Goal: Task Accomplishment & Management: Use online tool/utility

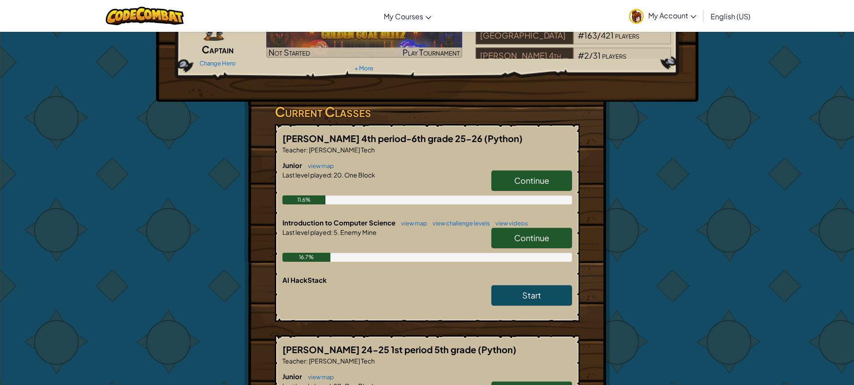
scroll to position [90, 0]
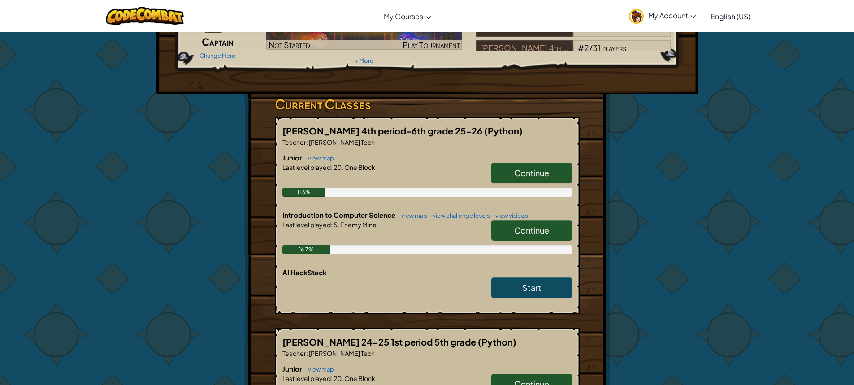
click at [505, 231] on link "Continue" at bounding box center [531, 230] width 81 height 21
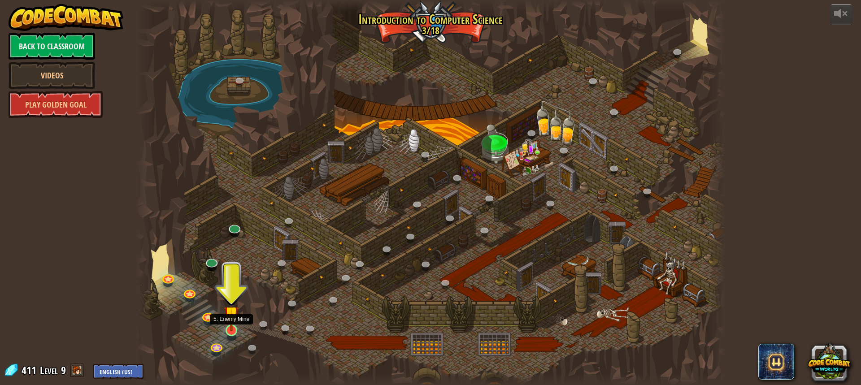
click at [231, 323] on img at bounding box center [231, 313] width 15 height 35
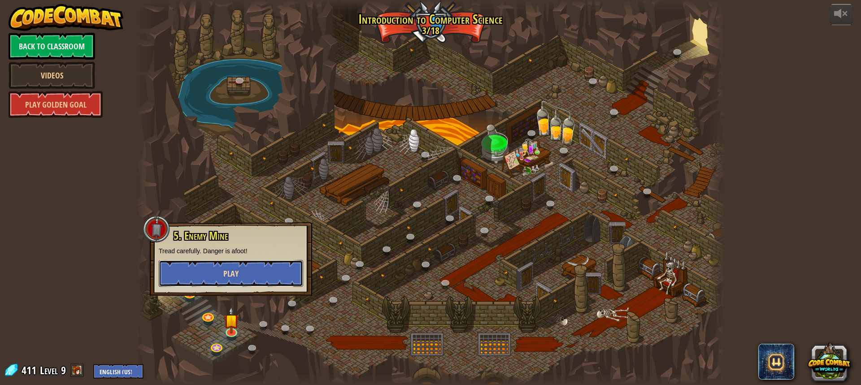
click at [259, 274] on button "Play" at bounding box center [231, 273] width 144 height 27
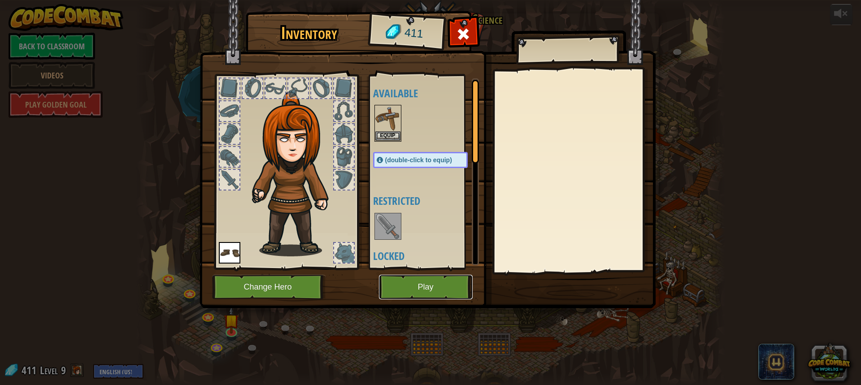
click at [421, 295] on button "Play" at bounding box center [426, 287] width 94 height 25
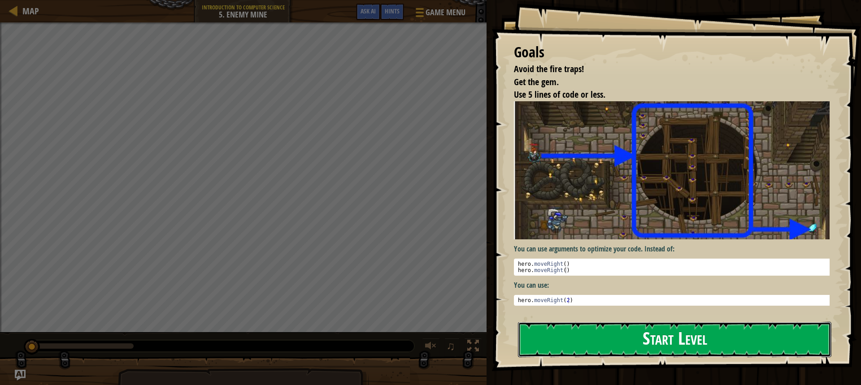
click at [568, 341] on button "Start Level" at bounding box center [674, 339] width 313 height 35
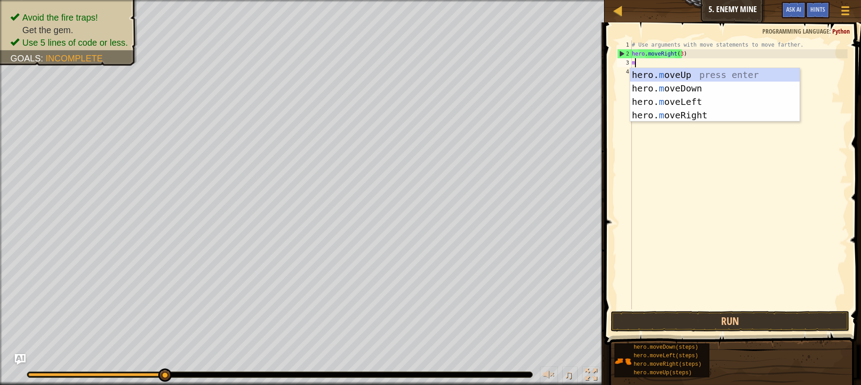
scroll to position [4, 0]
type textarea "mov"
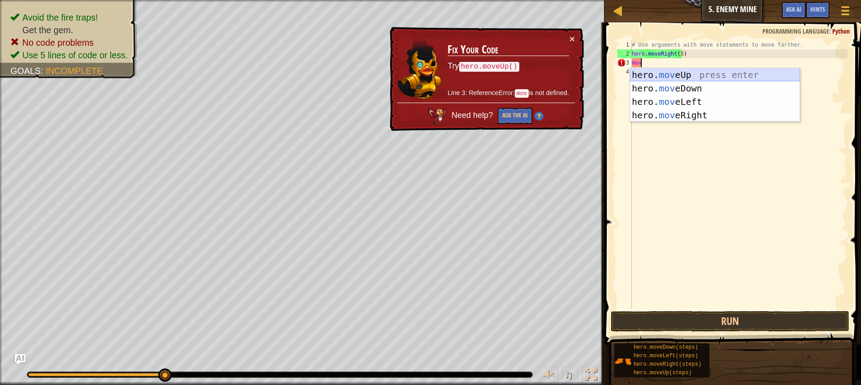
click at [713, 73] on div "hero. mov eUp press enter hero. mov eDown press enter hero. mov eLeft press ent…" at bounding box center [714, 108] width 169 height 81
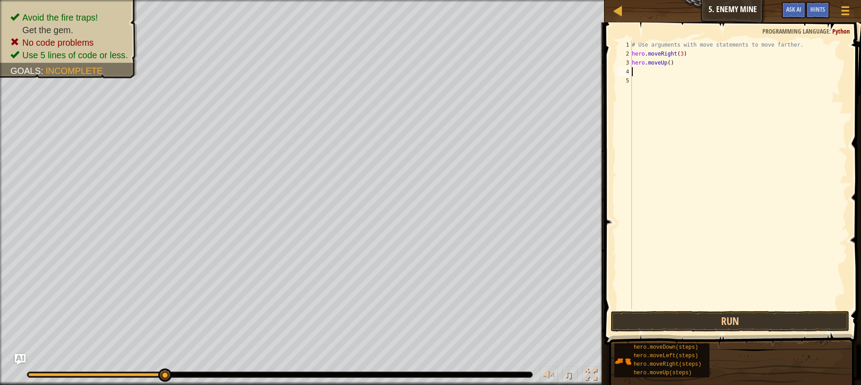
click at [664, 62] on div "# Use arguments with move statements to move farther. hero . moveRight ( 3 ) he…" at bounding box center [738, 183] width 217 height 287
click at [679, 76] on div "hero.moveUp press enter" at bounding box center [714, 88] width 169 height 40
type textarea "hero.moveUp"
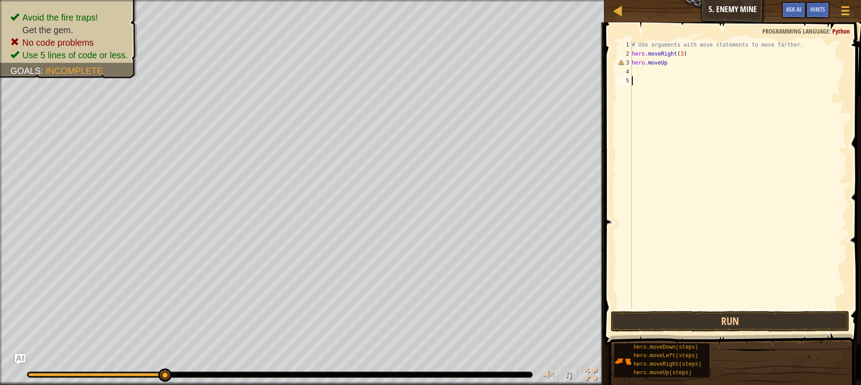
click at [664, 77] on div "# Use arguments with move statements to move farther. hero . moveRight ( 3 ) he…" at bounding box center [738, 183] width 217 height 287
click at [677, 66] on div "# Use arguments with move statements to move farther. hero . moveRight ( 3 ) he…" at bounding box center [738, 183] width 217 height 287
type textarea "hero.moveu"
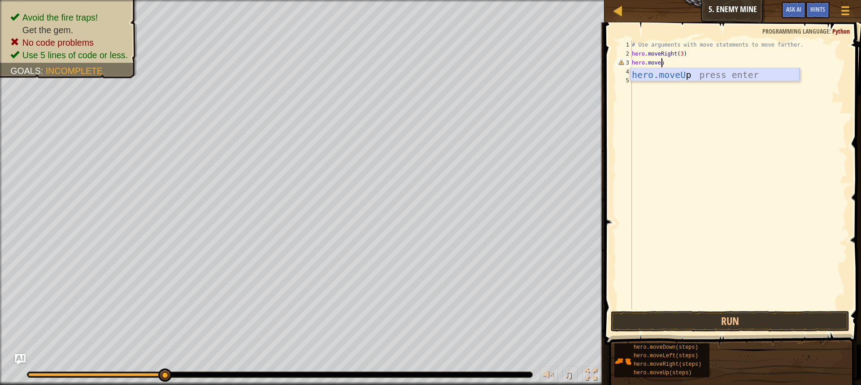
click at [684, 73] on div "hero.moveU p press enter" at bounding box center [714, 88] width 169 height 40
click at [694, 325] on button "Run" at bounding box center [730, 321] width 239 height 21
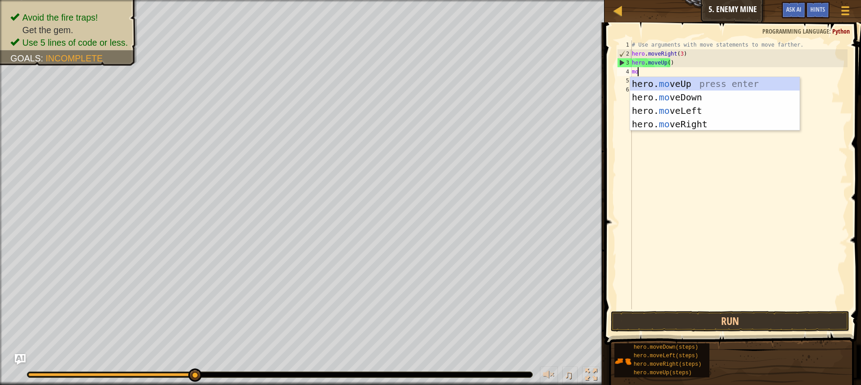
type textarea "move"
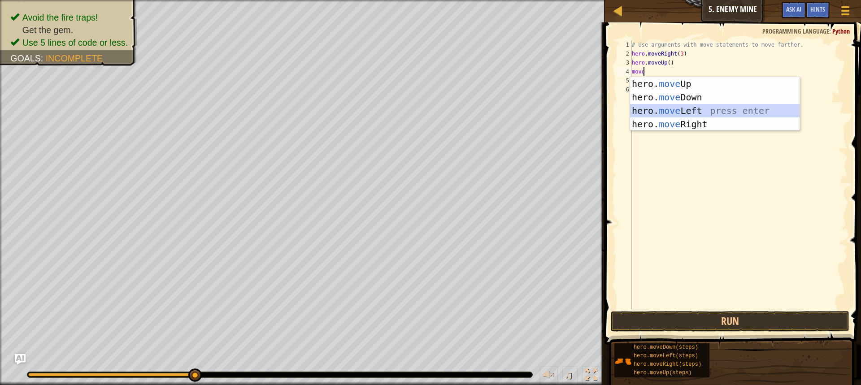
click at [686, 109] on div "hero. move Up press enter hero. move Down press enter hero. move Left press ent…" at bounding box center [714, 117] width 169 height 81
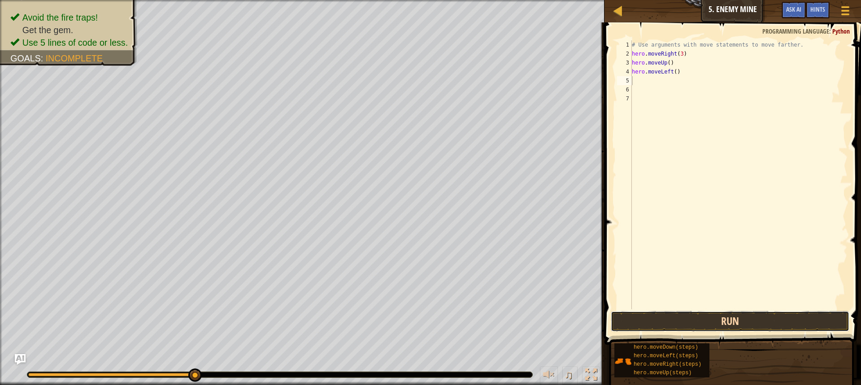
click at [720, 319] on button "Run" at bounding box center [730, 321] width 239 height 21
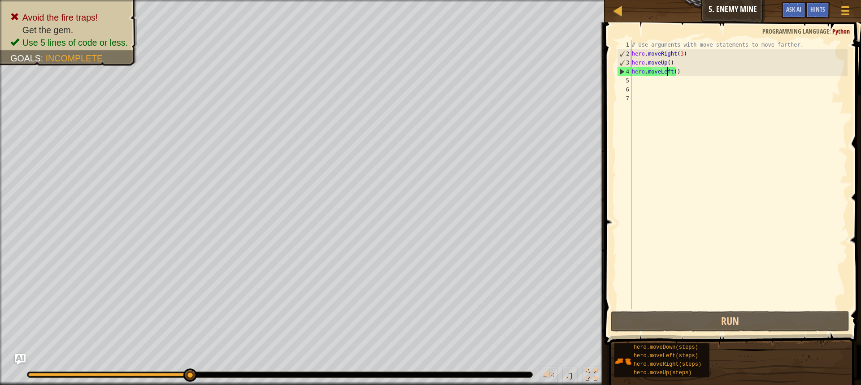
click at [668, 69] on div "# Use arguments with move statements to move farther. hero . moveRight ( 3 ) he…" at bounding box center [738, 183] width 217 height 287
click at [671, 71] on div "# Use arguments with move statements to move farther. hero . moveRight ( 3 ) he…" at bounding box center [738, 183] width 217 height 287
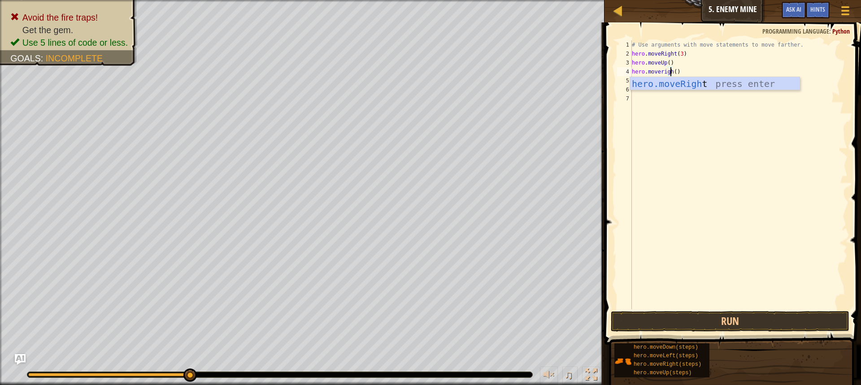
scroll to position [4, 3]
click at [674, 78] on div "hero.moveRigh t press enter" at bounding box center [714, 97] width 169 height 40
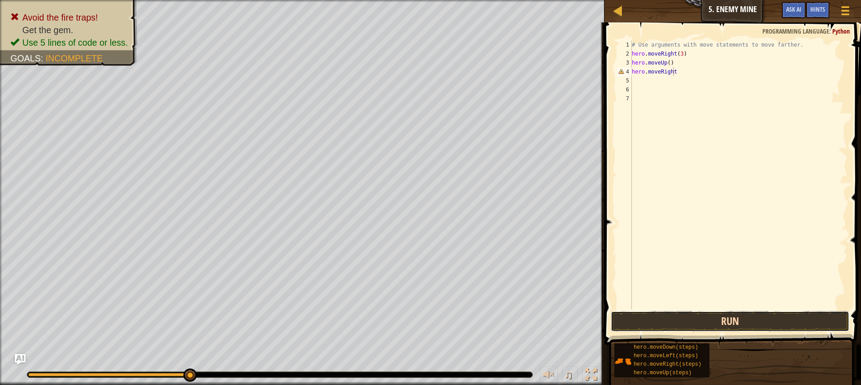
click at [681, 324] on button "Run" at bounding box center [730, 321] width 239 height 21
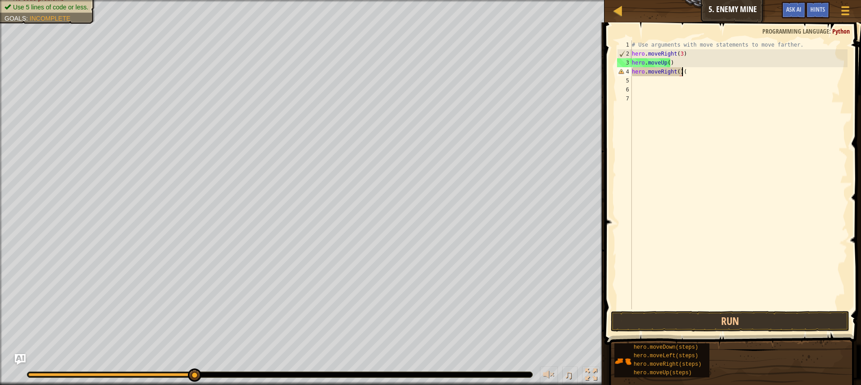
scroll to position [4, 4]
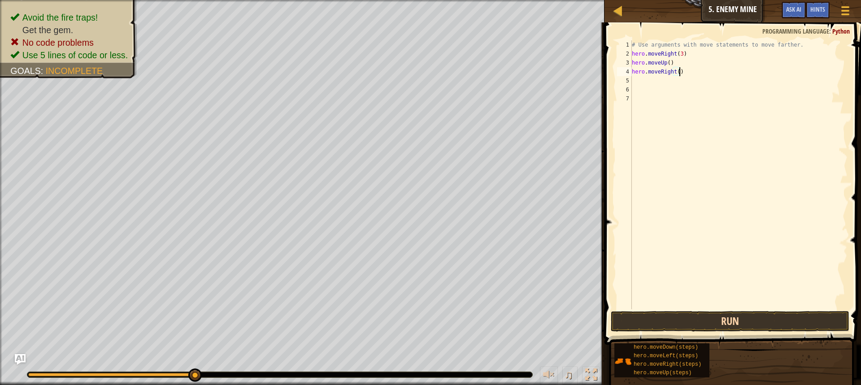
type textarea "hero.moveRight()"
click at [700, 319] on button "Run" at bounding box center [730, 321] width 239 height 21
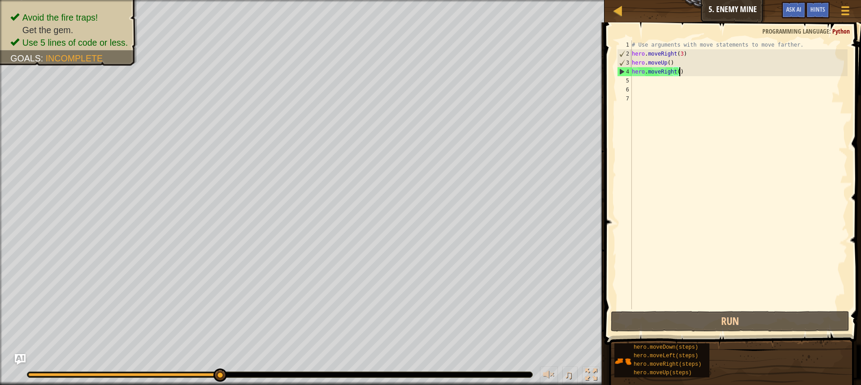
click at [650, 85] on div "# Use arguments with move statements to move farther. hero . moveRight ( 3 ) he…" at bounding box center [738, 183] width 217 height 287
click at [650, 82] on div "# Use arguments with move statements to move farther. hero . moveRight ( 3 ) he…" at bounding box center [738, 183] width 217 height 287
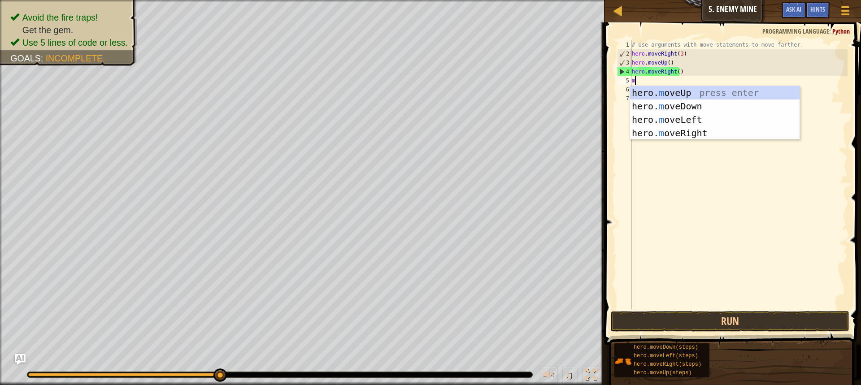
type textarea "mo"
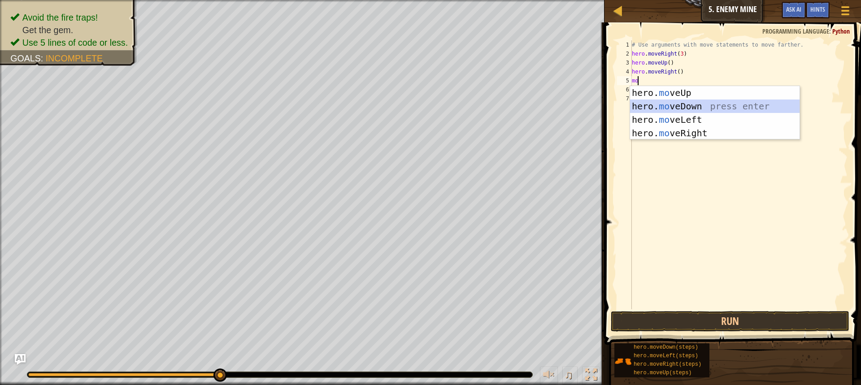
click at [672, 104] on div "hero. mo veUp press enter hero. mo veDown press enter hero. mo veLeft press ent…" at bounding box center [714, 126] width 169 height 81
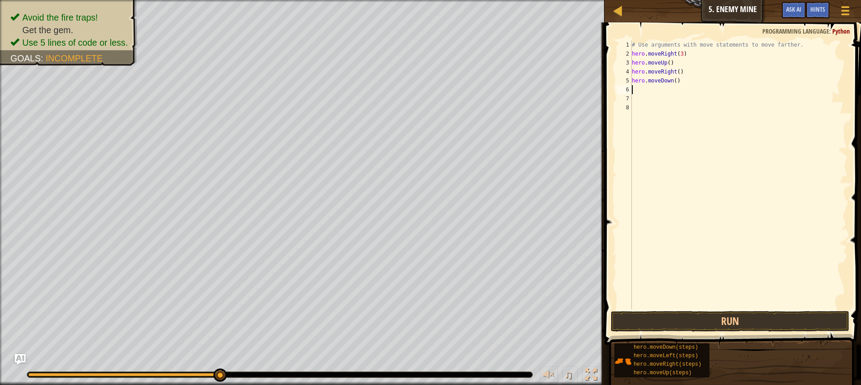
click at [675, 79] on div "# Use arguments with move statements to move farther. hero . moveRight ( 3 ) he…" at bounding box center [738, 183] width 217 height 287
click at [672, 82] on div "# Use arguments with move statements to move farther. hero . moveRight ( 3 ) he…" at bounding box center [738, 183] width 217 height 287
type textarea "hero.moveDown(3)"
click at [672, 84] on div "# Use arguments with move statements to move farther. hero . moveRight ( 3 ) he…" at bounding box center [738, 183] width 217 height 287
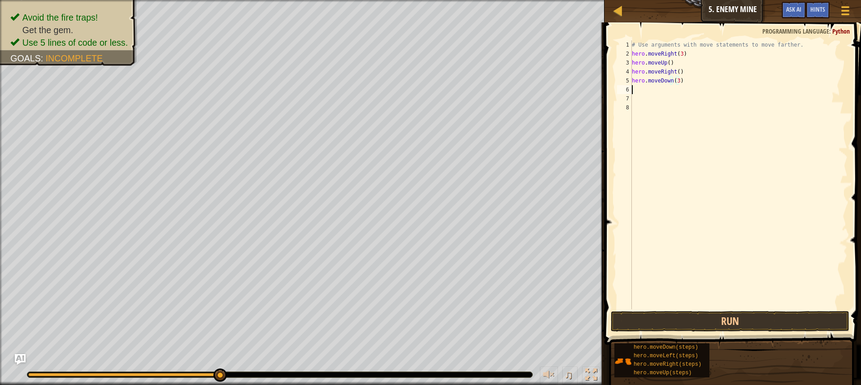
click at [668, 90] on div "# Use arguments with move statements to move farther. hero . moveRight ( 3 ) he…" at bounding box center [738, 183] width 217 height 287
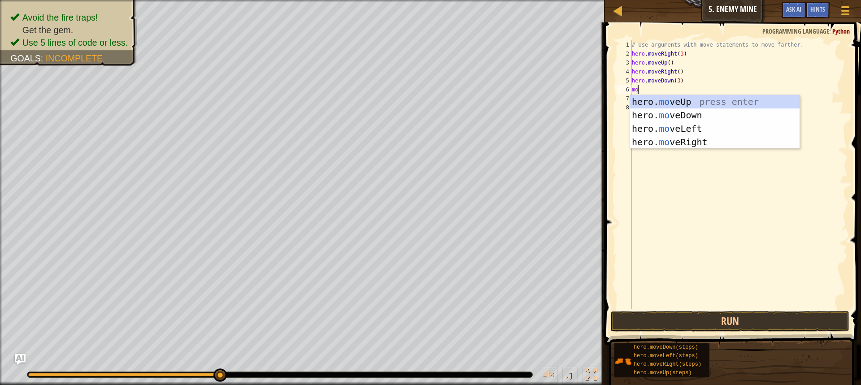
type textarea "mov"
click at [677, 140] on div "hero. mov eUp press enter hero. mov eDown press enter hero. mov eLeft press ent…" at bounding box center [714, 135] width 169 height 81
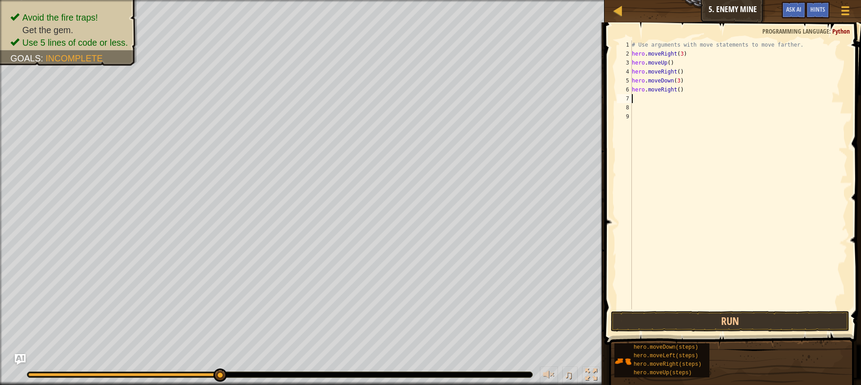
click at [676, 87] on div "# Use arguments with move statements to move farther. hero . moveRight ( 3 ) he…" at bounding box center [738, 183] width 217 height 287
click at [710, 324] on button "Run" at bounding box center [730, 321] width 239 height 21
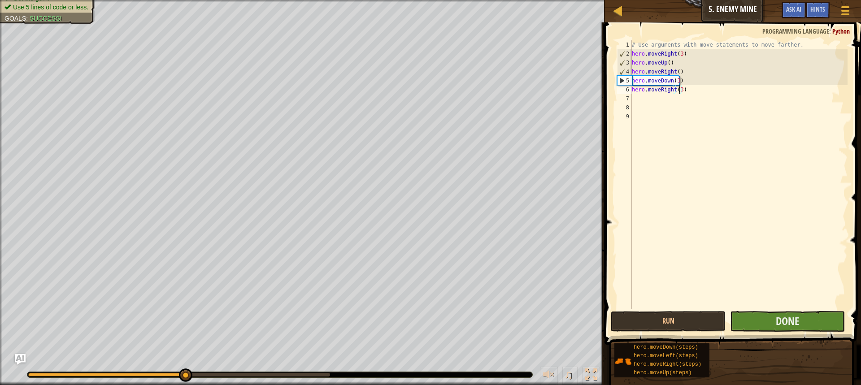
type textarea "hero.moveRight(3)"
click at [766, 323] on button "Done" at bounding box center [787, 321] width 115 height 21
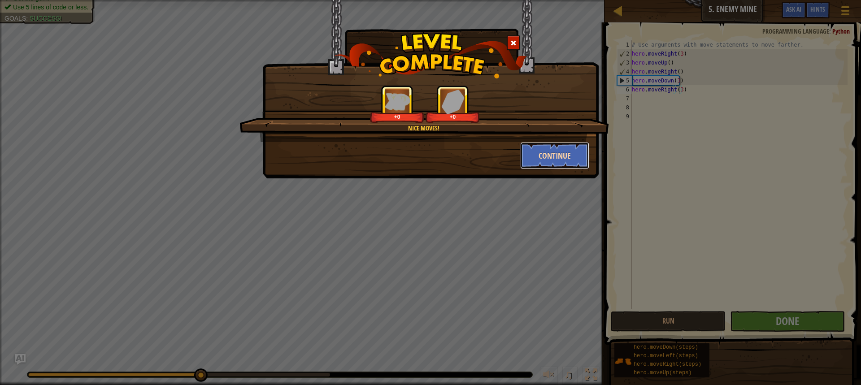
click at [565, 158] on button "Continue" at bounding box center [554, 155] width 69 height 27
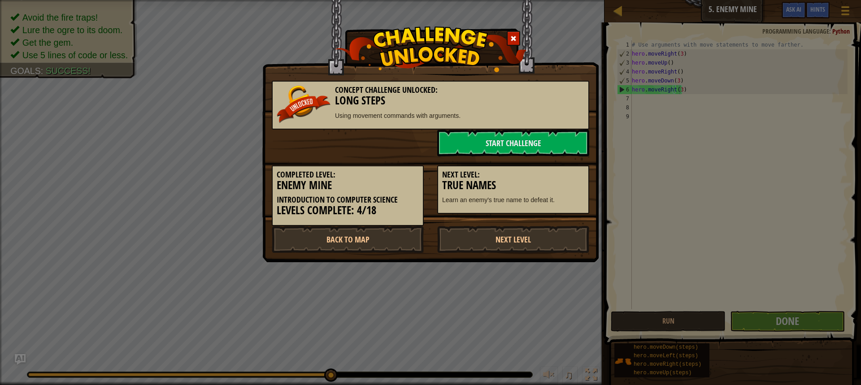
click at [509, 128] on div "Concept Challenge Unlocked: Long Steps Using movement commands with arguments." at bounding box center [430, 105] width 317 height 49
click at [506, 138] on link "Start Challenge" at bounding box center [513, 143] width 152 height 27
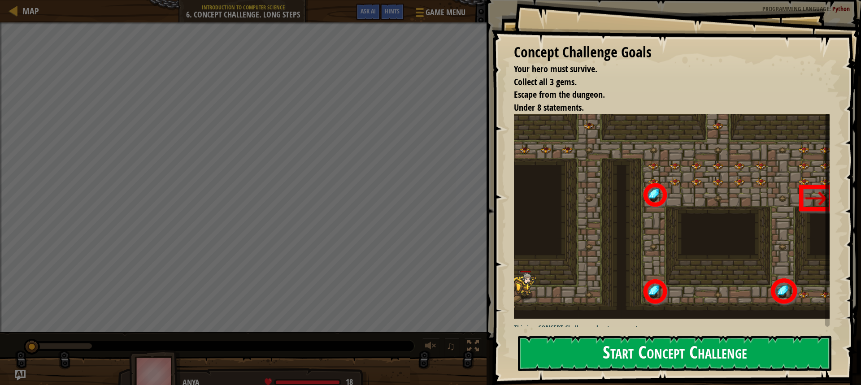
click at [636, 349] on button "Start Concept Challenge" at bounding box center [674, 353] width 313 height 35
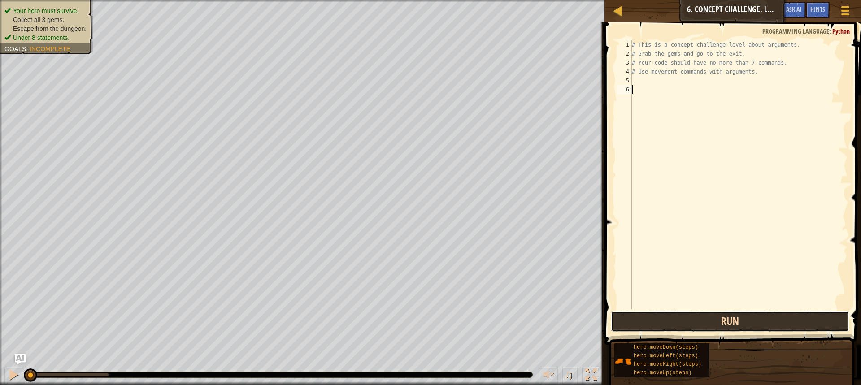
click at [664, 314] on button "Run" at bounding box center [730, 321] width 239 height 21
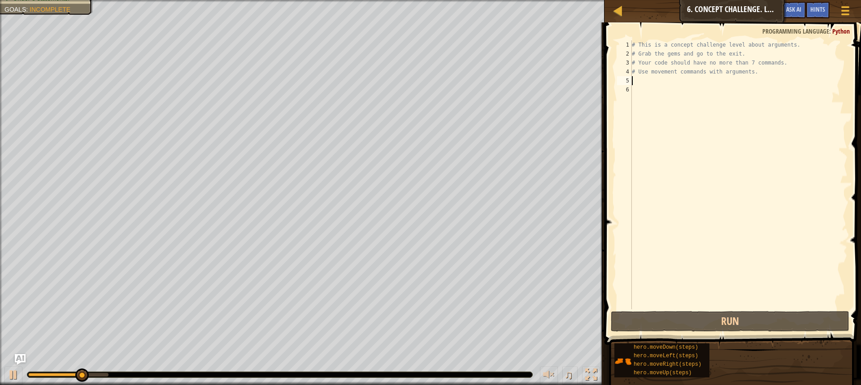
click at [651, 79] on div "# This is a concept challenge level about arguments. # Grab the gems and go to …" at bounding box center [738, 183] width 217 height 287
click at [649, 47] on div "# This is a concept challenge level about arguments. # Grab the gems and go to …" at bounding box center [738, 183] width 217 height 287
type textarea "# This is a concept challenge level about arguments."
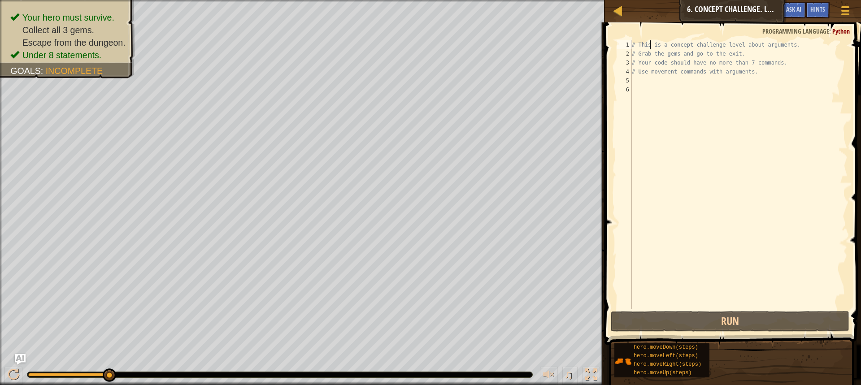
click at [639, 80] on div "# This is a concept challenge level about arguments. # Grab the gems and go to …" at bounding box center [738, 183] width 217 height 287
type textarea "r"
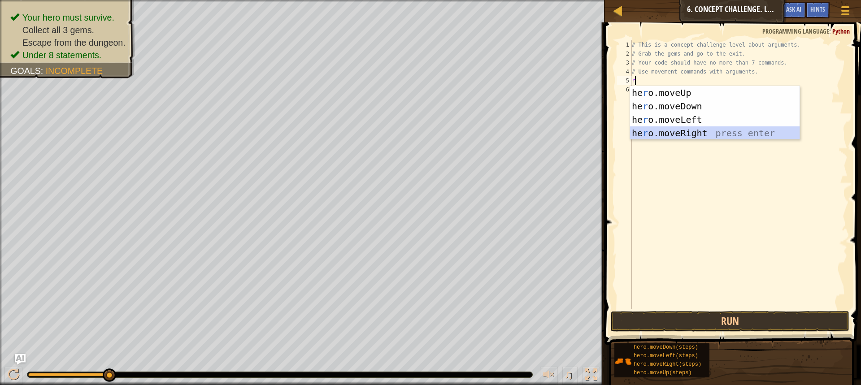
click at [687, 133] on div "he r o.moveUp press enter he r o.moveDown press enter he r o.moveLeft press ent…" at bounding box center [714, 126] width 169 height 81
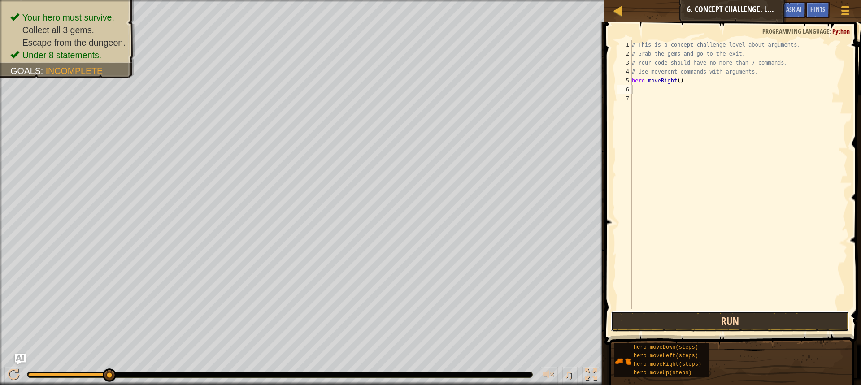
click at [646, 329] on button "Run" at bounding box center [730, 321] width 239 height 21
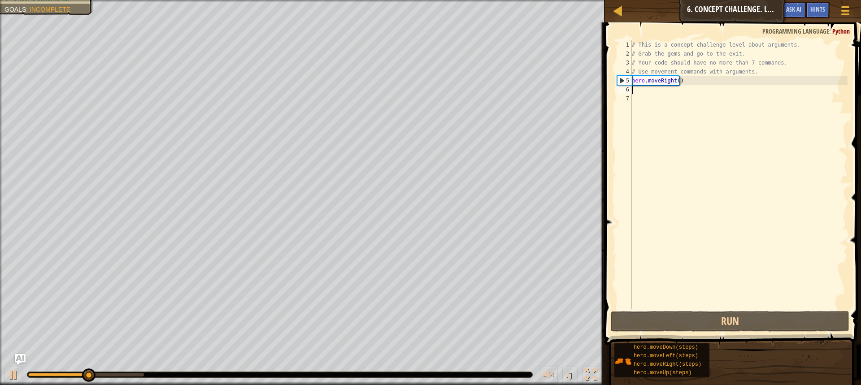
type textarea "m"
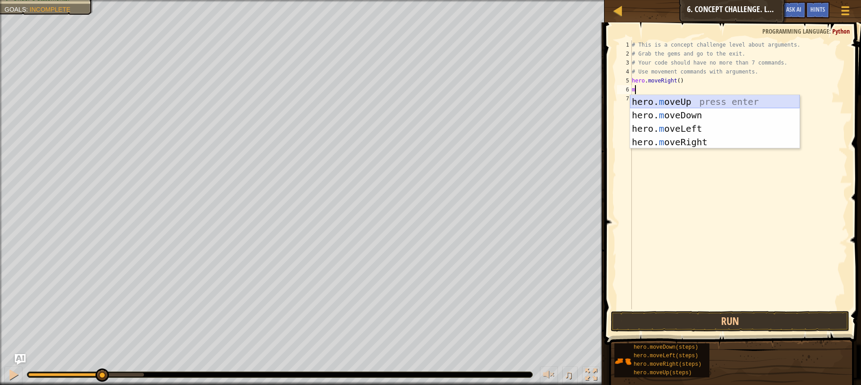
click at [672, 100] on div "hero. m oveUp press enter hero. m oveDown press enter hero. m oveLeft press ent…" at bounding box center [714, 135] width 169 height 81
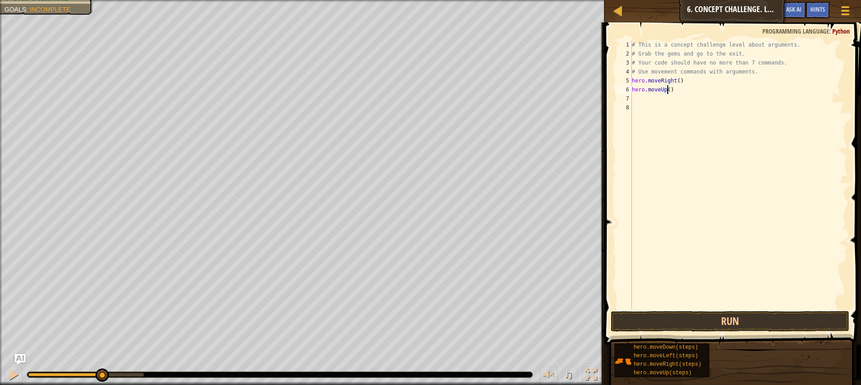
click at [667, 90] on div "# This is a concept challenge level about arguments. # Grab the gems and go to …" at bounding box center [738, 183] width 217 height 287
type textarea "hero.moveUp(3)"
click at [664, 324] on button "Run" at bounding box center [730, 321] width 239 height 21
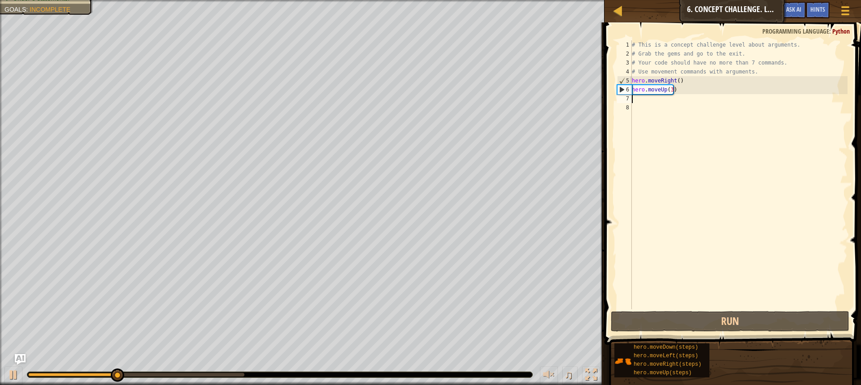
click at [633, 95] on div "# This is a concept challenge level about arguments. # Grab the gems and go to …" at bounding box center [738, 183] width 217 height 287
type textarea "h"
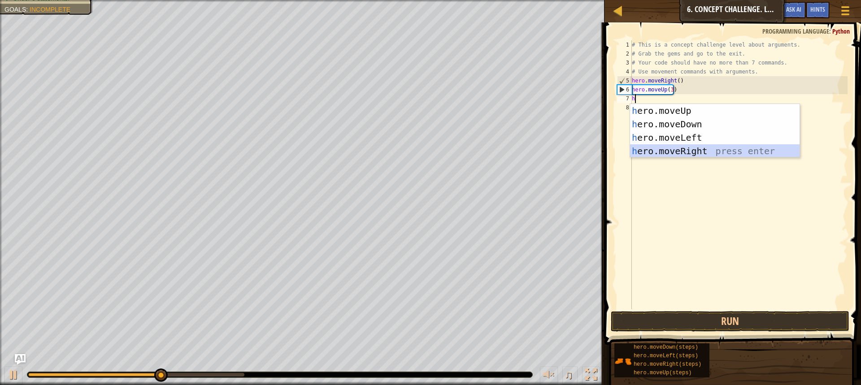
click at [662, 154] on div "h ero.moveUp press enter h ero.moveDown press enter h ero.moveLeft press enter …" at bounding box center [714, 144] width 169 height 81
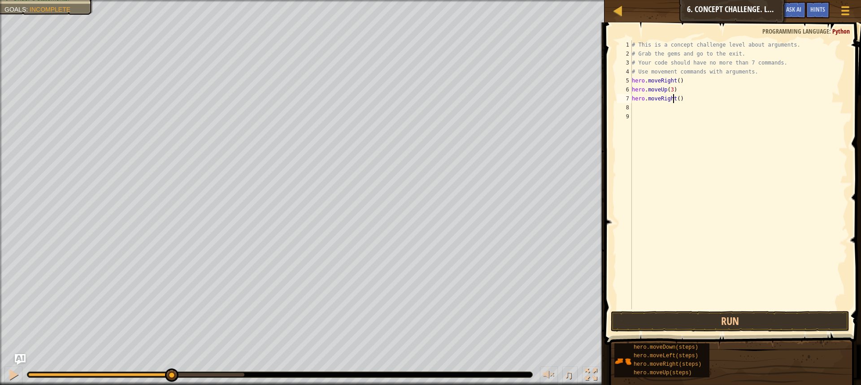
click at [673, 97] on div "# This is a concept challenge level about arguments. # Grab the gems and go to …" at bounding box center [738, 183] width 217 height 287
click at [677, 99] on div "# This is a concept challenge level about arguments. # Grab the gems and go to …" at bounding box center [738, 183] width 217 height 287
type textarea "hero.moveRight(2)"
click at [640, 314] on button "Run" at bounding box center [730, 321] width 239 height 21
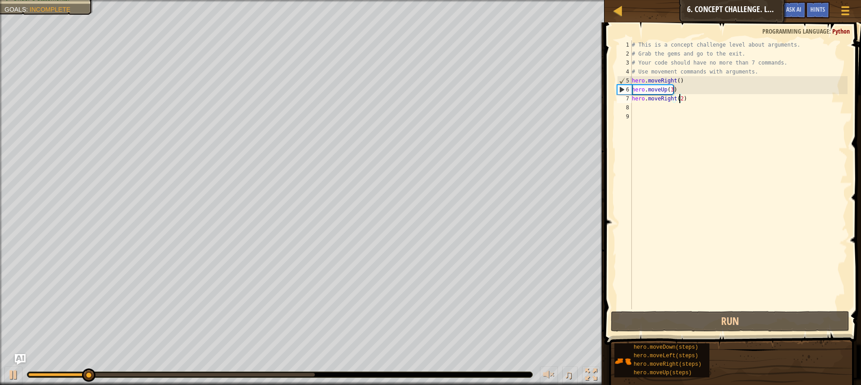
click at [646, 108] on div "# This is a concept challenge level about arguments. # Grab the gems and go to …" at bounding box center [738, 183] width 217 height 287
type textarea "h"
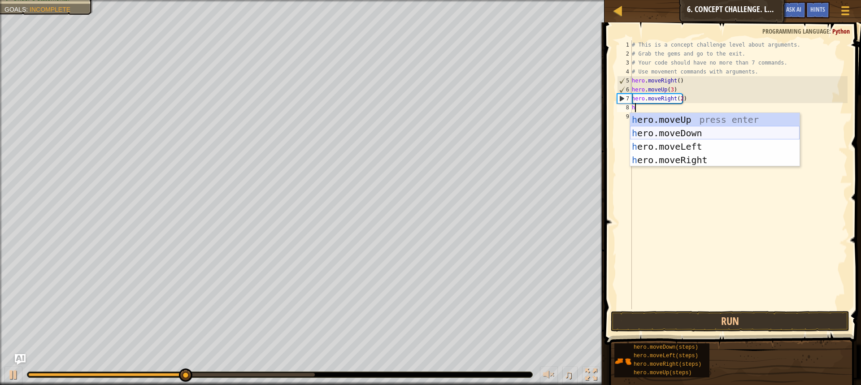
click at [690, 131] on div "h ero.moveUp press enter h ero.moveDown press enter h ero.moveLeft press enter …" at bounding box center [714, 153] width 169 height 81
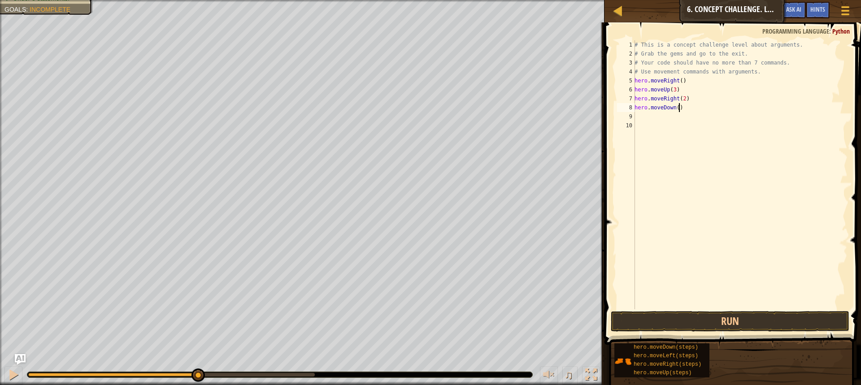
click at [680, 104] on div "# This is a concept challenge level about arguments. # Grab the gems and go to …" at bounding box center [740, 183] width 215 height 287
click at [674, 105] on div "# This is a concept challenge level about arguments. # Grab the gems and go to …" at bounding box center [740, 183] width 215 height 287
type textarea "hero.moveDown(3)"
click at [685, 315] on button "Run" at bounding box center [730, 321] width 239 height 21
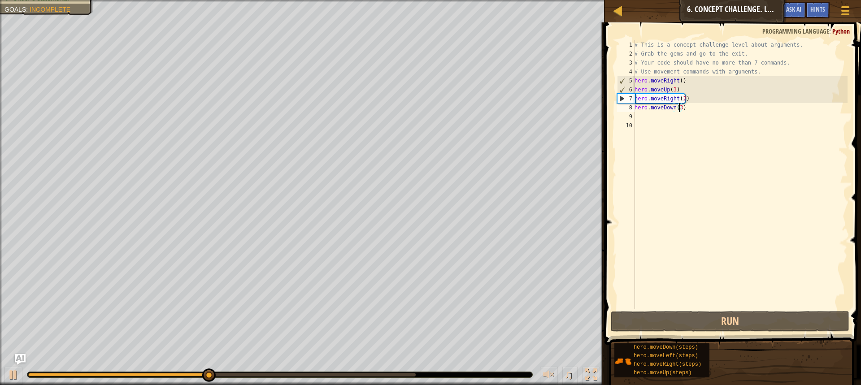
click at [659, 113] on div "# This is a concept challenge level about arguments. # Grab the gems and go to …" at bounding box center [740, 183] width 215 height 287
click at [659, 120] on div "# This is a concept challenge level about arguments. # Grab the gems and go to …" at bounding box center [740, 183] width 215 height 287
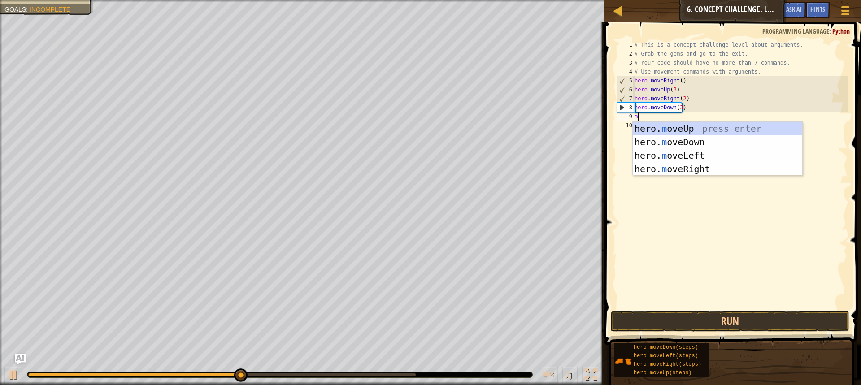
type textarea "mo"
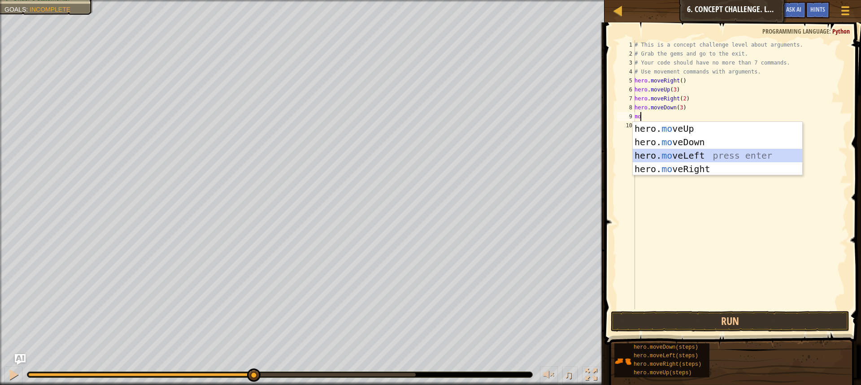
click at [698, 149] on div "hero. mo veUp press enter hero. mo veDown press enter hero. mo veLeft press ent…" at bounding box center [717, 162] width 169 height 81
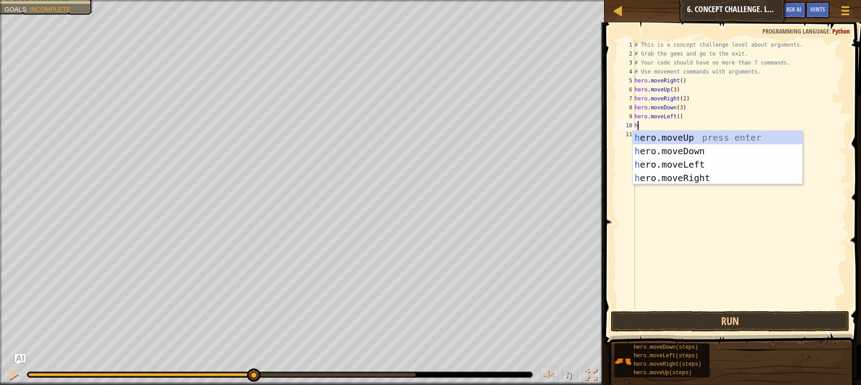
type textarea "he"
click at [688, 132] on div "he ro.moveUp press enter he ro.moveDown press enter he ro.moveLeft press enter …" at bounding box center [717, 171] width 169 height 81
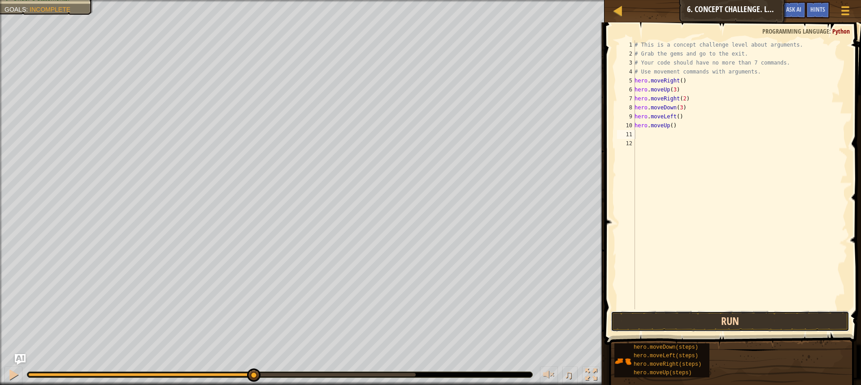
click at [674, 317] on button "Run" at bounding box center [730, 321] width 239 height 21
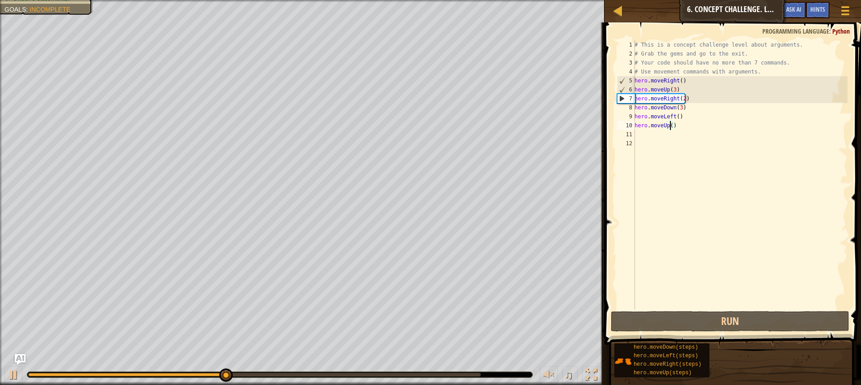
click at [670, 126] on div "# This is a concept challenge level about arguments. # Grab the gems and go to …" at bounding box center [740, 183] width 215 height 287
type textarea "hero.moveUp(2)"
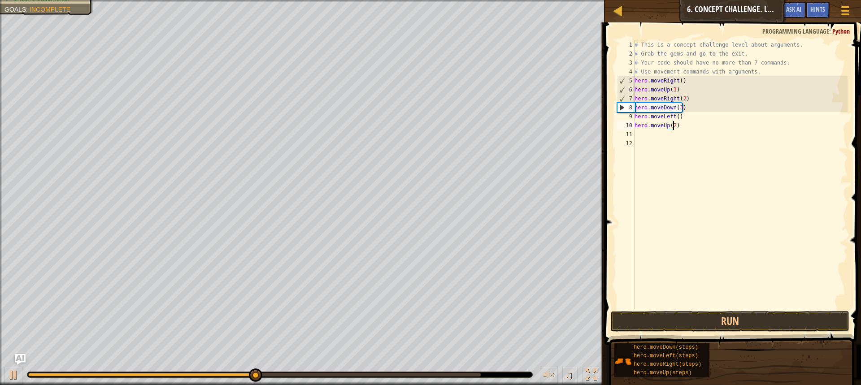
scroll to position [4, 3]
click at [644, 134] on div "# This is a concept challenge level about arguments. # Grab the gems and go to …" at bounding box center [740, 183] width 215 height 287
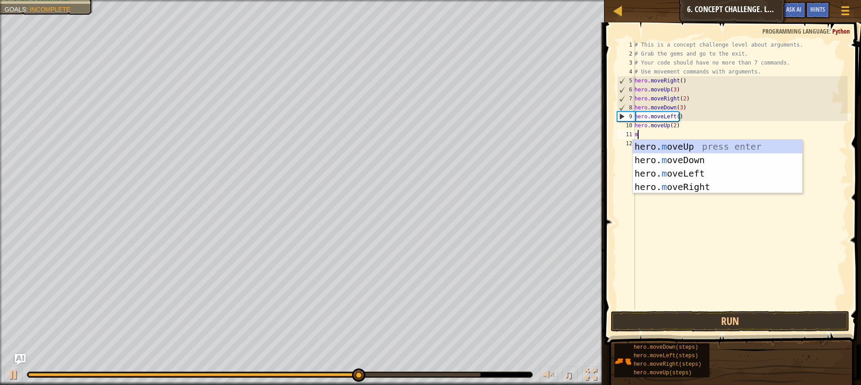
type textarea "mo"
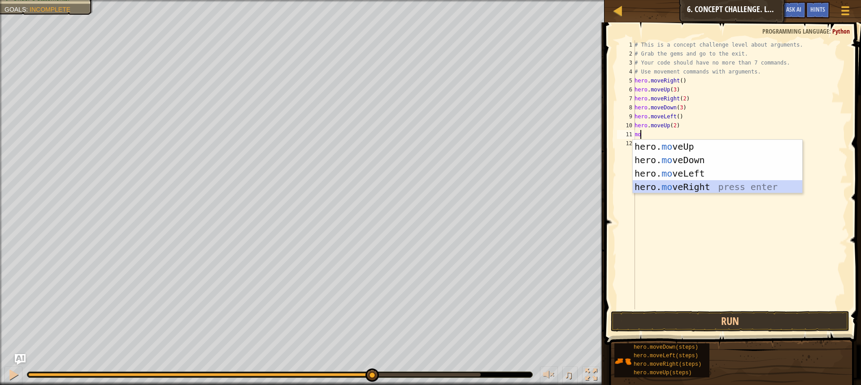
click at [692, 182] on div "hero. mo veUp press enter hero. mo veDown press enter hero. mo veLeft press ent…" at bounding box center [717, 180] width 169 height 81
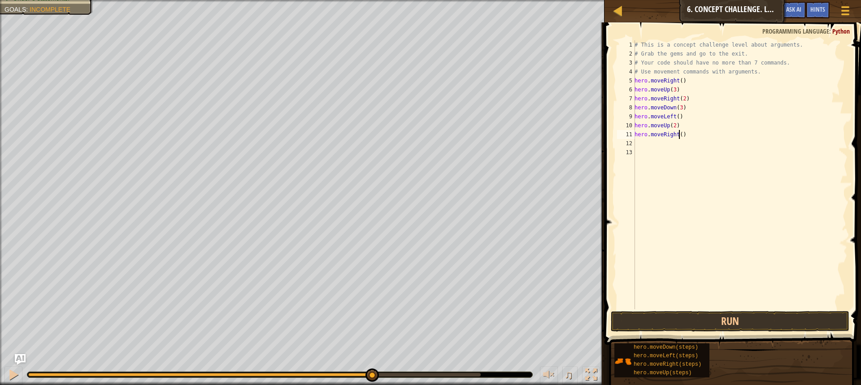
click at [679, 134] on div "# This is a concept challenge level about arguments. # Grab the gems and go to …" at bounding box center [740, 183] width 215 height 287
type textarea "hero.moveRight(3)"
click at [698, 325] on button "Run" at bounding box center [730, 321] width 239 height 21
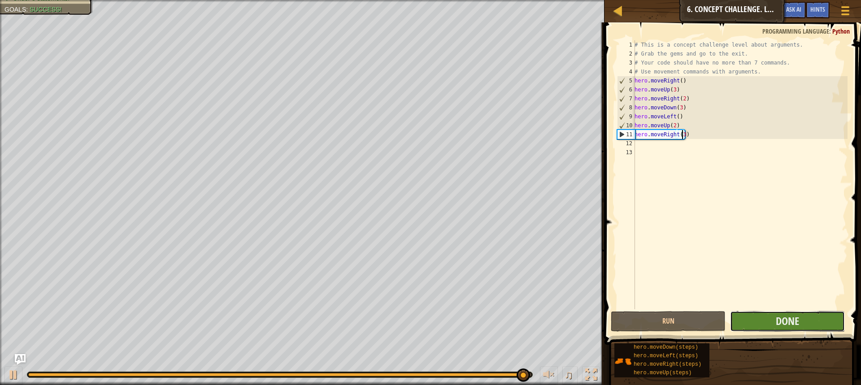
click at [811, 323] on button "Done" at bounding box center [787, 321] width 115 height 21
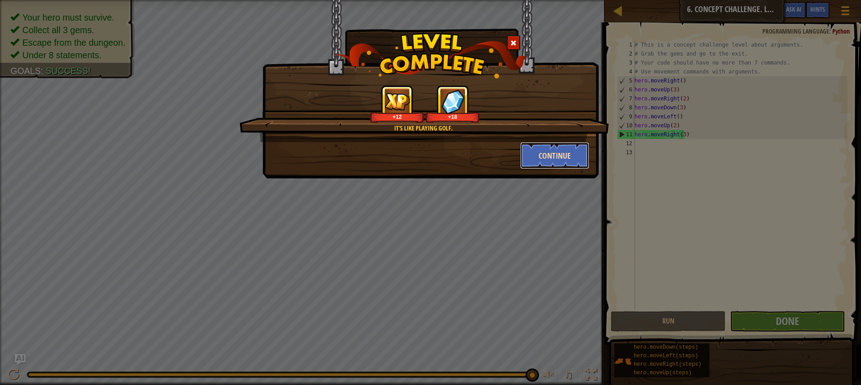
click at [553, 144] on button "Continue" at bounding box center [554, 155] width 69 height 27
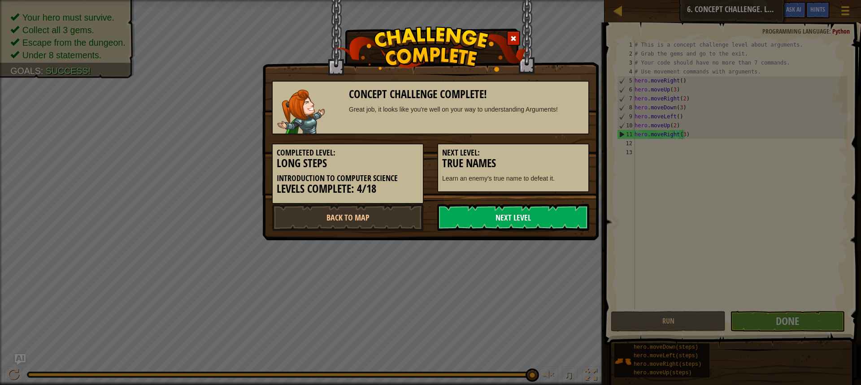
click at [486, 219] on link "Next Level" at bounding box center [513, 217] width 152 height 27
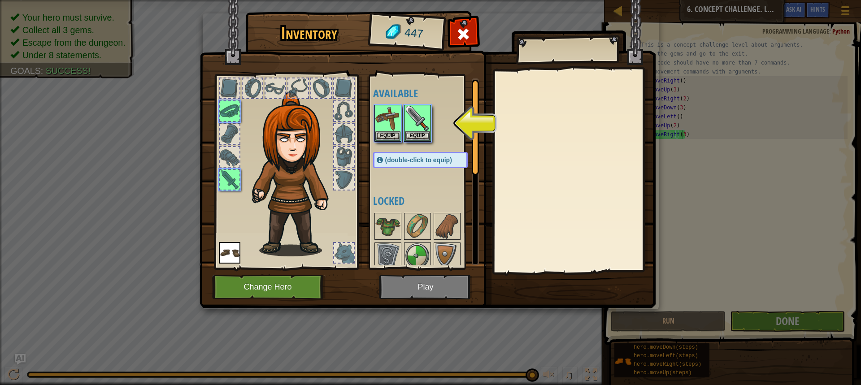
click at [411, 282] on img at bounding box center [428, 145] width 456 height 325
click at [389, 122] on img at bounding box center [387, 118] width 25 height 25
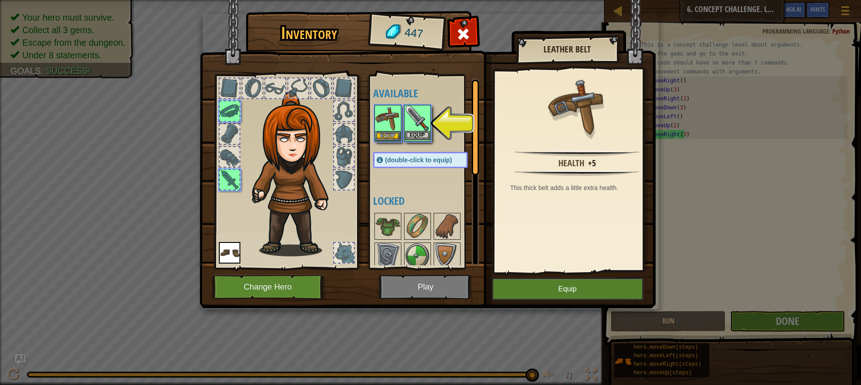
click at [418, 127] on img at bounding box center [417, 118] width 25 height 25
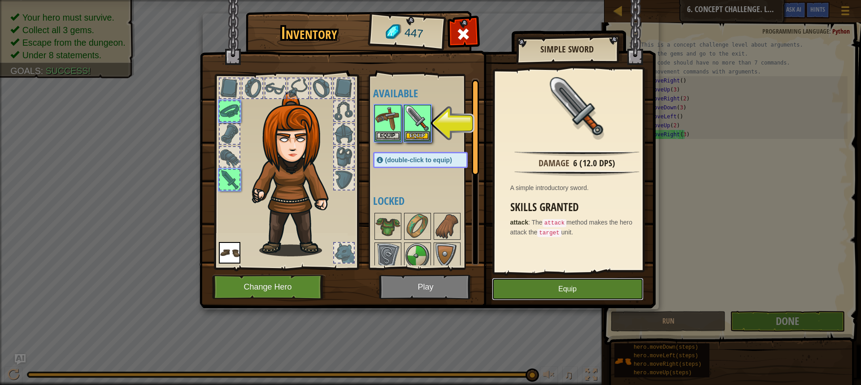
click at [530, 292] on button "Equip" at bounding box center [568, 289] width 152 height 22
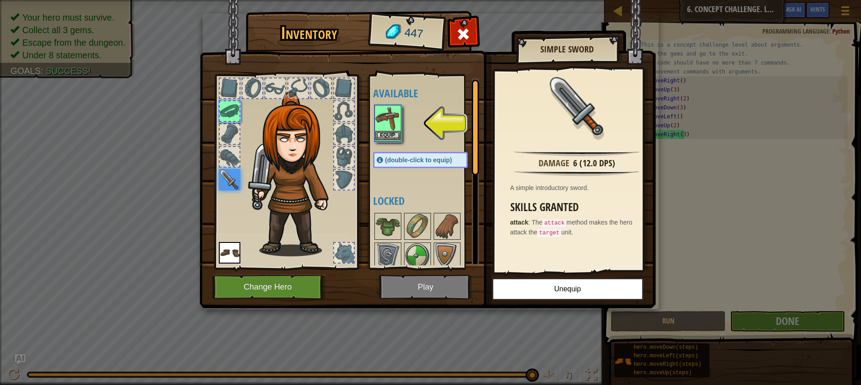
click at [382, 128] on img at bounding box center [387, 118] width 25 height 25
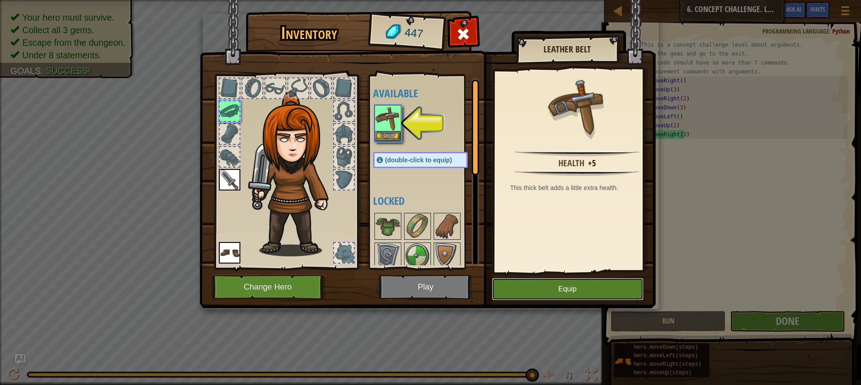
click at [563, 278] on button "Equip" at bounding box center [568, 289] width 152 height 22
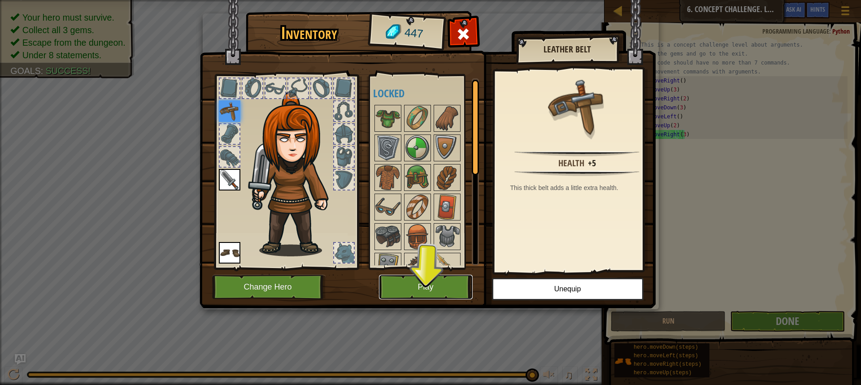
click at [412, 276] on button "Play" at bounding box center [426, 287] width 94 height 25
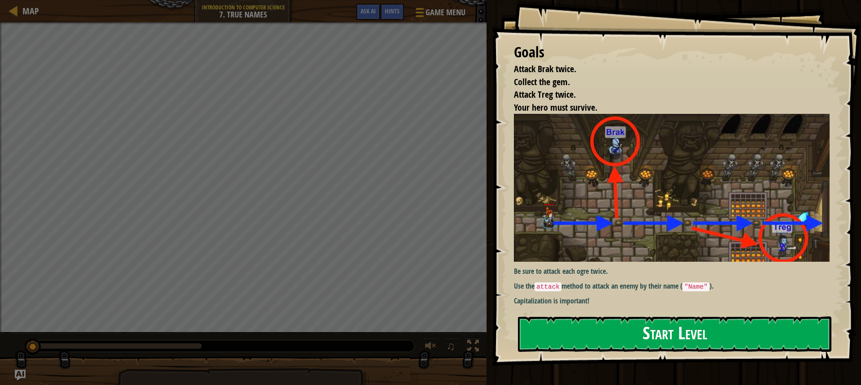
click at [614, 186] on div "Goals Attack Brak twice. Collect the gem. Attack Treg twice. Your hero must sur…" at bounding box center [675, 183] width 369 height 366
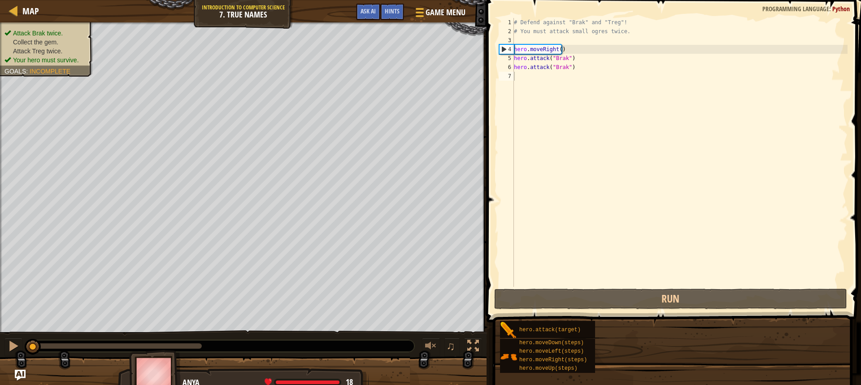
drag, startPoint x: 556, startPoint y: 351, endPoint x: 569, endPoint y: 329, distance: 25.8
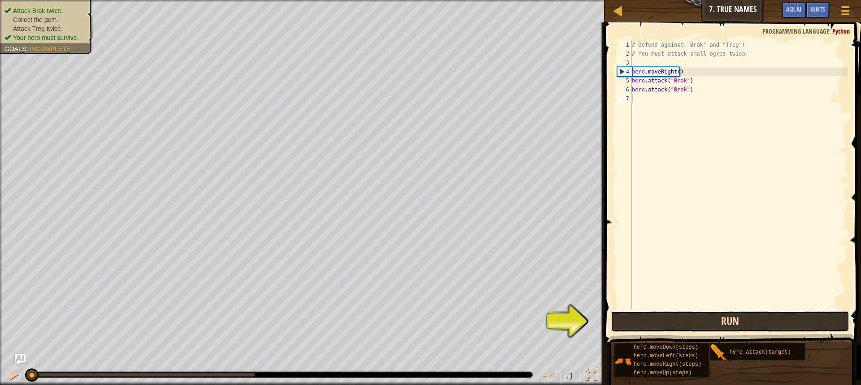
click at [743, 319] on button "Run" at bounding box center [730, 321] width 239 height 21
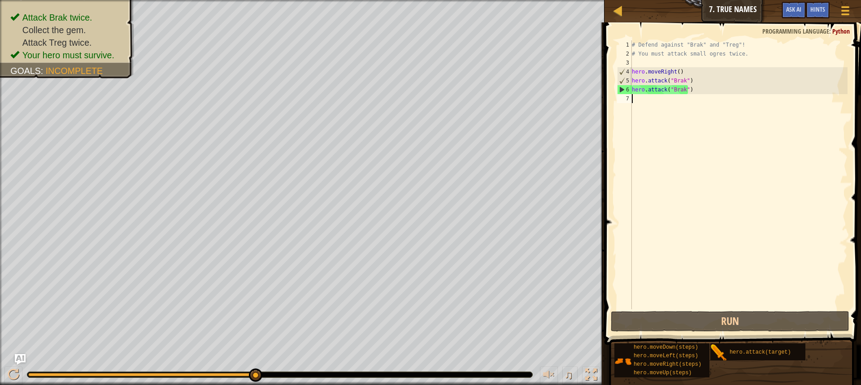
scroll to position [4, 0]
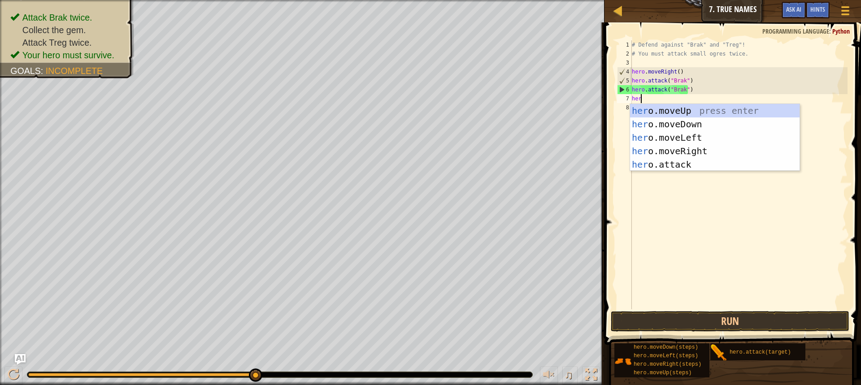
type textarea "hero"
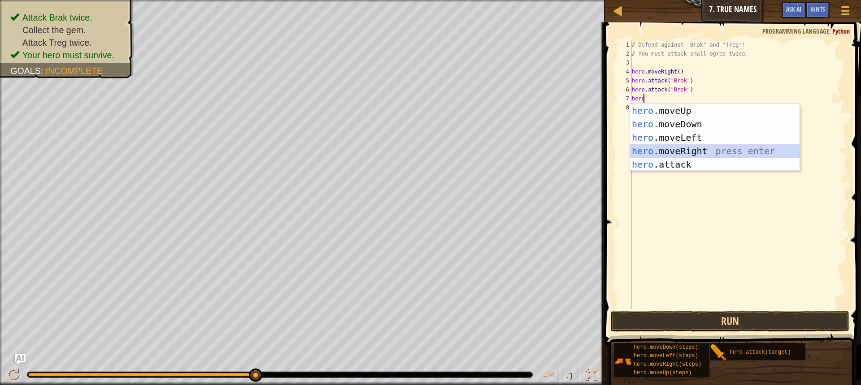
click at [674, 150] on div "hero .moveUp press enter hero .moveDown press enter hero .moveLeft press enter …" at bounding box center [714, 151] width 169 height 94
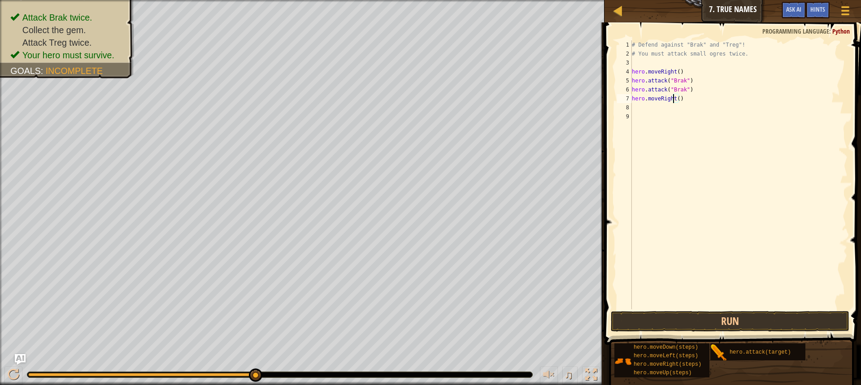
click at [674, 98] on div "# Defend against "Brak" and "Treg"! # You must attack small ogres twice. hero .…" at bounding box center [738, 183] width 217 height 287
click at [677, 98] on div "# Defend against "Brak" and "Treg"! # You must attack small ogres twice. hero .…" at bounding box center [738, 183] width 217 height 287
type textarea "hero.moveRight(2)"
click at [652, 106] on div "# Defend against "Brak" and "Treg"! # You must attack small ogres twice. hero .…" at bounding box center [738, 183] width 217 height 287
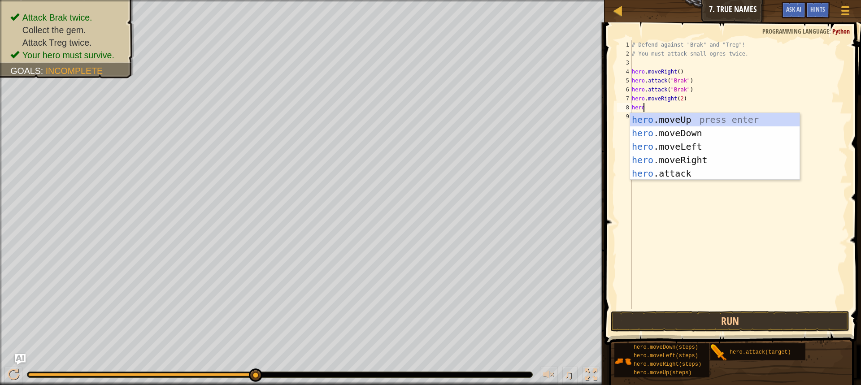
scroll to position [4, 0]
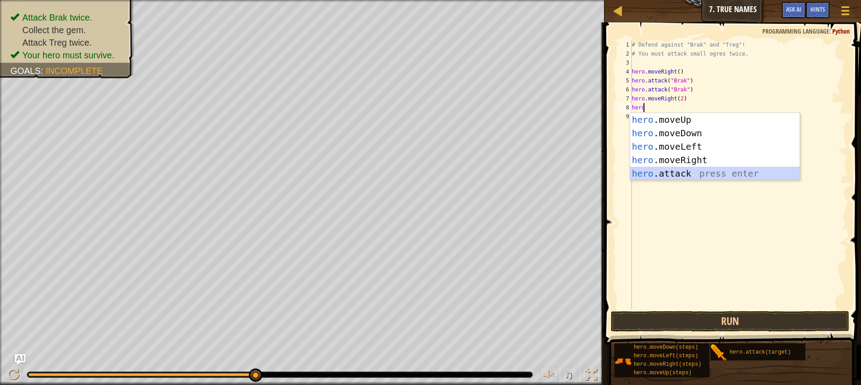
click at [657, 169] on div "hero .moveUp press enter hero .moveDown press enter hero .moveLeft press enter …" at bounding box center [714, 160] width 169 height 94
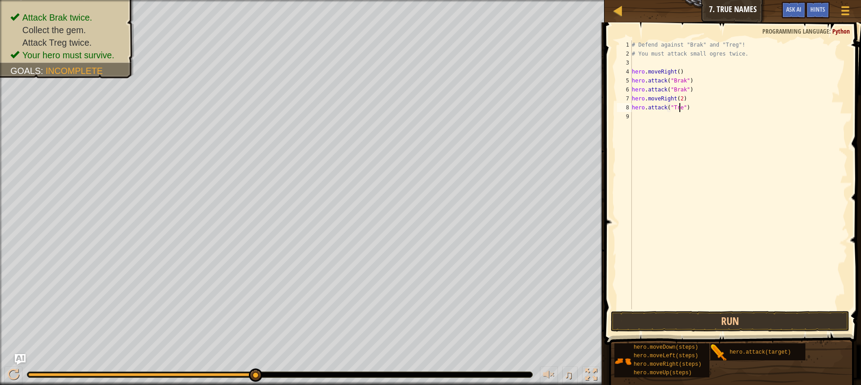
scroll to position [4, 4]
type textarea "hero.attack("Treg")"
click at [747, 321] on button "Run" at bounding box center [730, 321] width 239 height 21
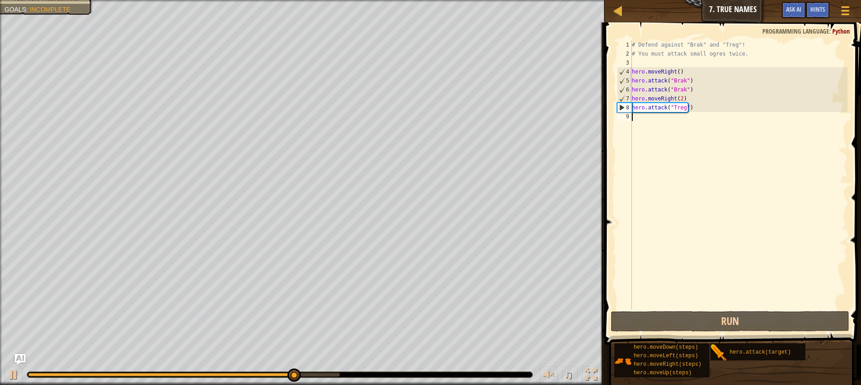
click at [671, 117] on div "# Defend against "Brak" and "Treg"! # You must attack small ogres twice. hero .…" at bounding box center [738, 183] width 217 height 287
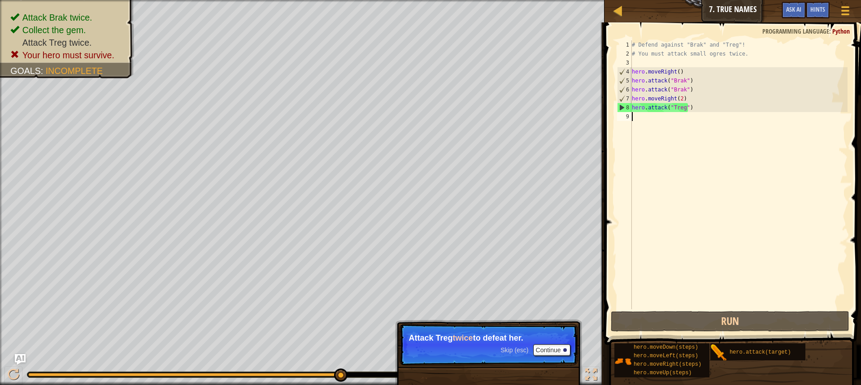
click at [679, 97] on div "# Defend against "Brak" and "Treg"! # You must attack small ogres twice. hero .…" at bounding box center [738, 183] width 217 height 287
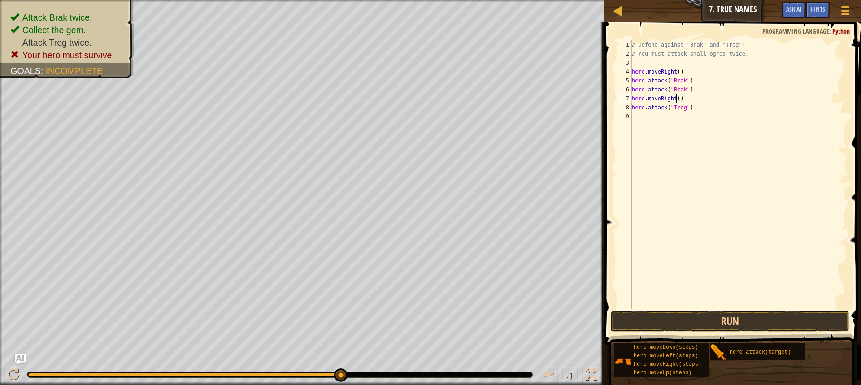
scroll to position [4, 4]
click at [682, 107] on div "# Defend against "Brak" and "Treg"! # You must attack small ogres twice. hero .…" at bounding box center [738, 183] width 217 height 287
type textarea "hero.attack("Treg")"
click at [671, 122] on div "# Defend against "Brak" and "Treg"! # You must attack small ogres twice. hero .…" at bounding box center [738, 183] width 217 height 287
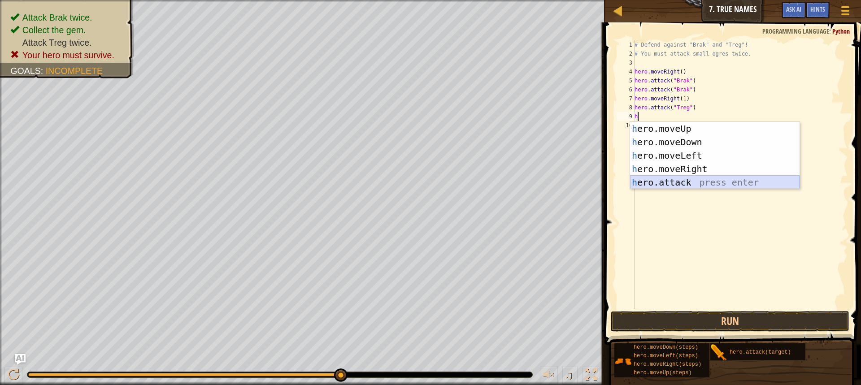
click at [664, 179] on div "h ero.moveUp press enter h ero.moveDown press enter h ero.moveLeft press enter …" at bounding box center [714, 169] width 169 height 94
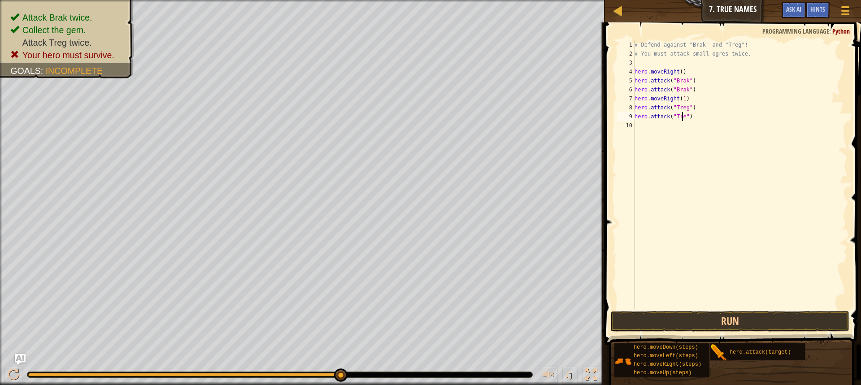
scroll to position [4, 4]
type textarea "hero.attack("Treg")"
click at [710, 317] on button "Run" at bounding box center [730, 321] width 239 height 21
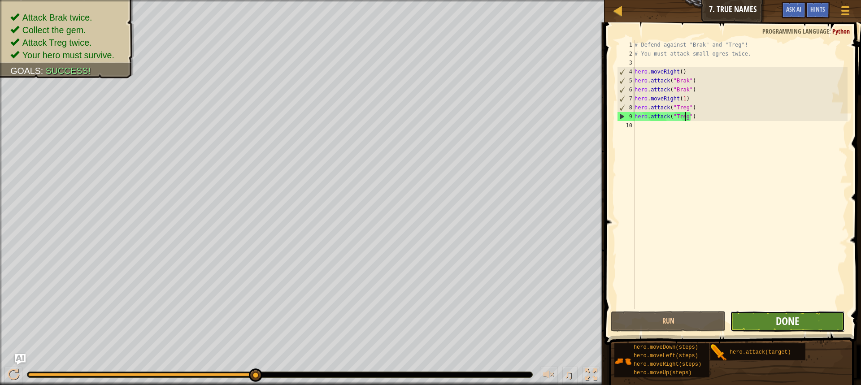
click at [777, 323] on span "Done" at bounding box center [787, 321] width 23 height 14
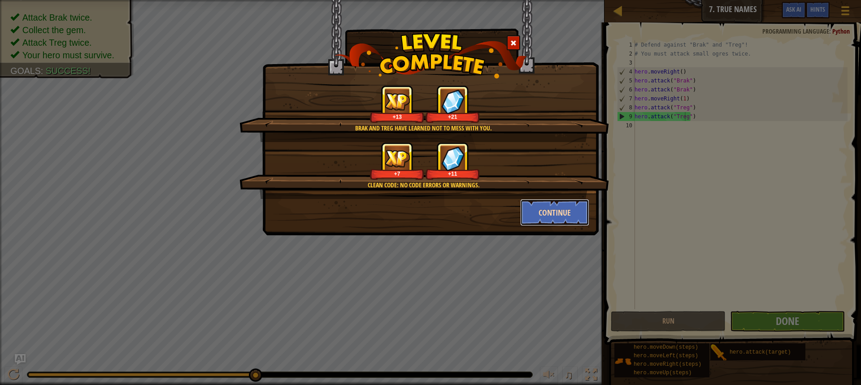
click at [562, 217] on button "Continue" at bounding box center [554, 212] width 69 height 27
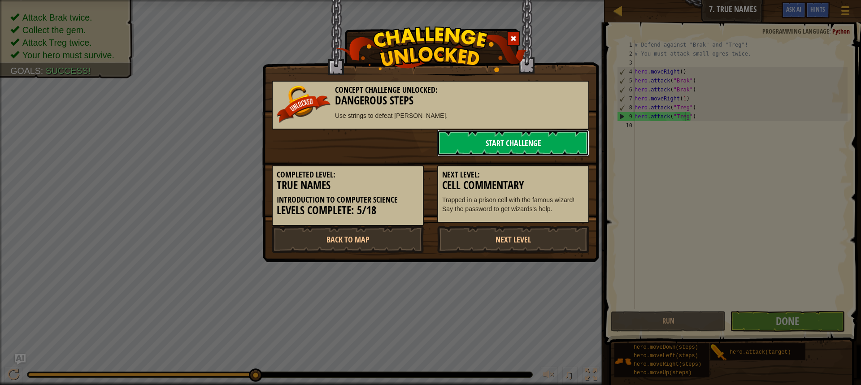
click at [522, 140] on link "Start Challenge" at bounding box center [513, 143] width 152 height 27
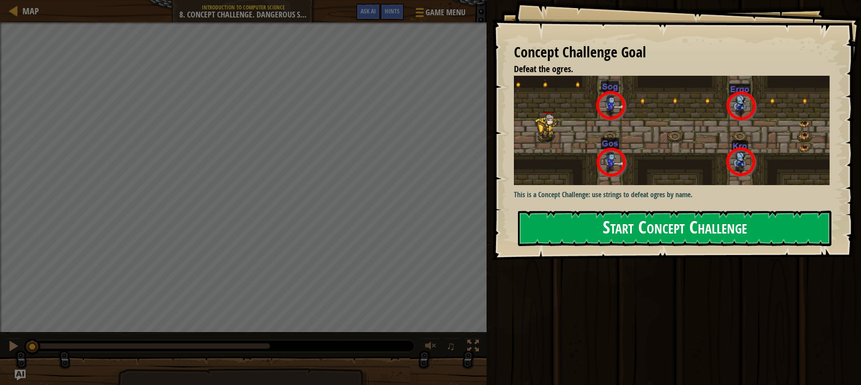
click at [710, 235] on button "Start Concept Challenge" at bounding box center [674, 228] width 313 height 35
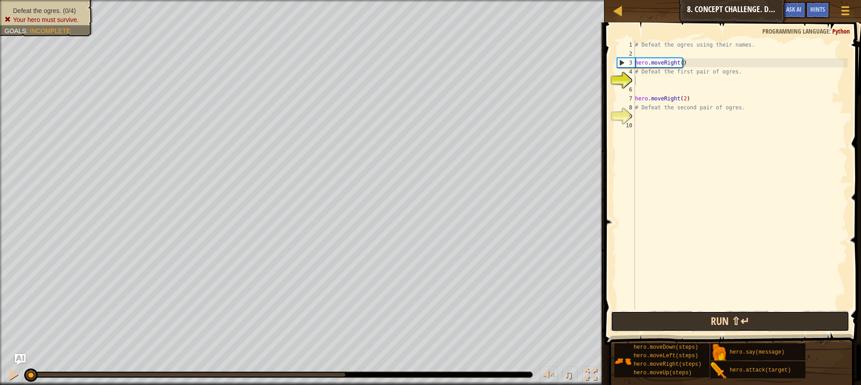
click at [741, 316] on button "Run ⇧↵" at bounding box center [730, 321] width 239 height 21
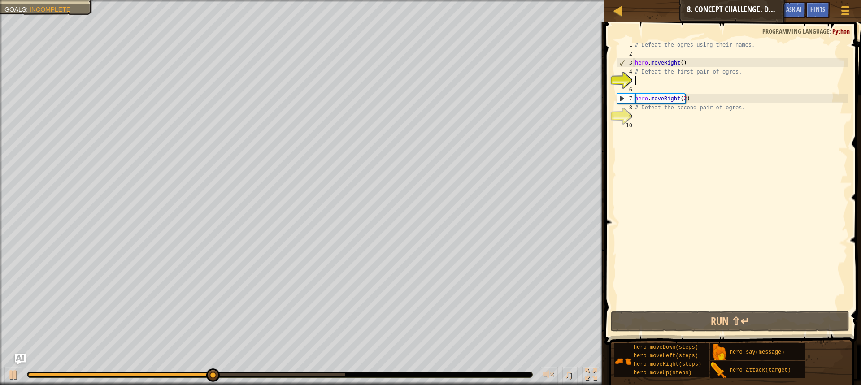
scroll to position [4, 0]
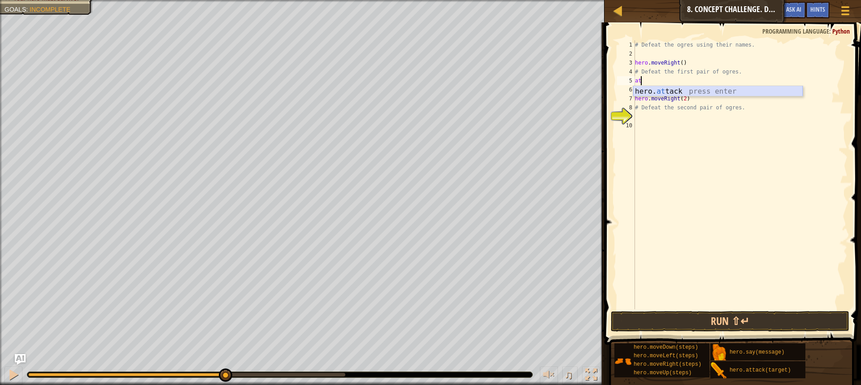
click at [667, 92] on div "hero. at tack press enter" at bounding box center [717, 102] width 169 height 32
type textarea "hero.attack("Sog")"
click at [661, 92] on div "# Defeat the ogres using their names. hero . moveRight ( ) # Defeat the first p…" at bounding box center [740, 183] width 214 height 287
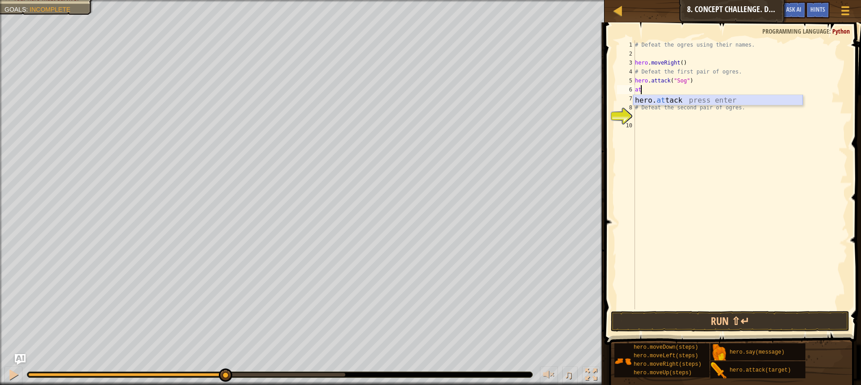
click at [646, 99] on div "hero. at tack press enter" at bounding box center [717, 111] width 169 height 32
click at [777, 321] on button "Run ⇧↵" at bounding box center [730, 321] width 239 height 21
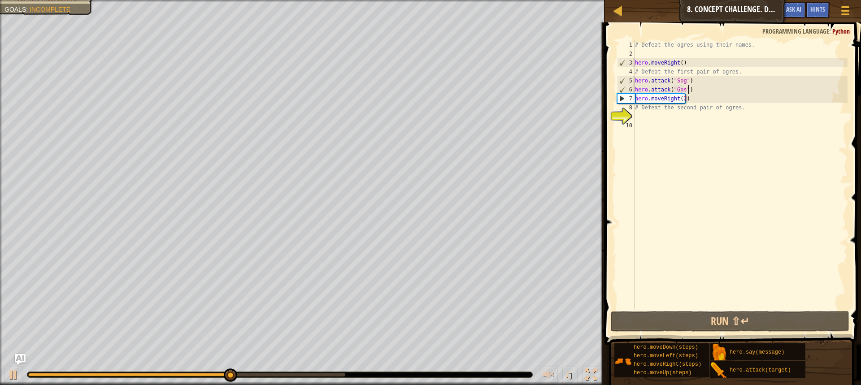
click at [688, 92] on div "# Defeat the ogres using their names. hero . moveRight ( ) # Defeat the first p…" at bounding box center [740, 183] width 214 height 287
click at [682, 88] on div "# Defeat the ogres using their names. hero . moveRight ( ) # Defeat the first p…" at bounding box center [740, 183] width 214 height 287
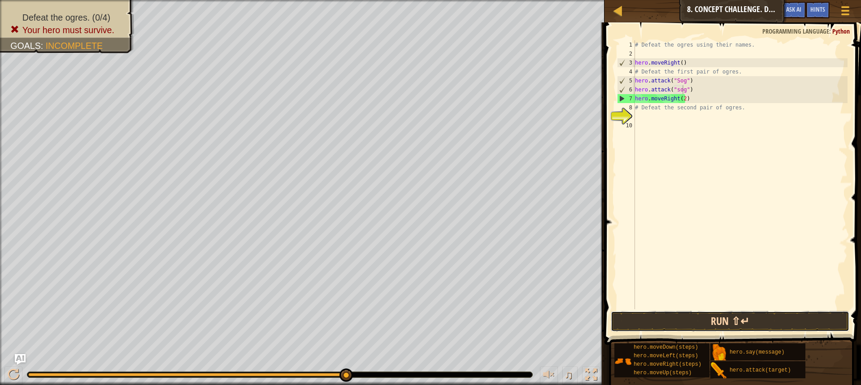
click at [699, 324] on button "Run ⇧↵" at bounding box center [730, 321] width 239 height 21
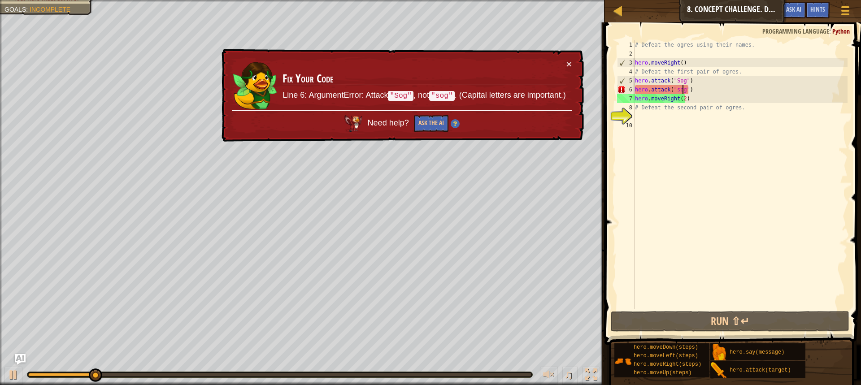
click at [676, 89] on div "# Defeat the ogres using their names. hero . moveRight ( ) # Defeat the first p…" at bounding box center [740, 183] width 214 height 287
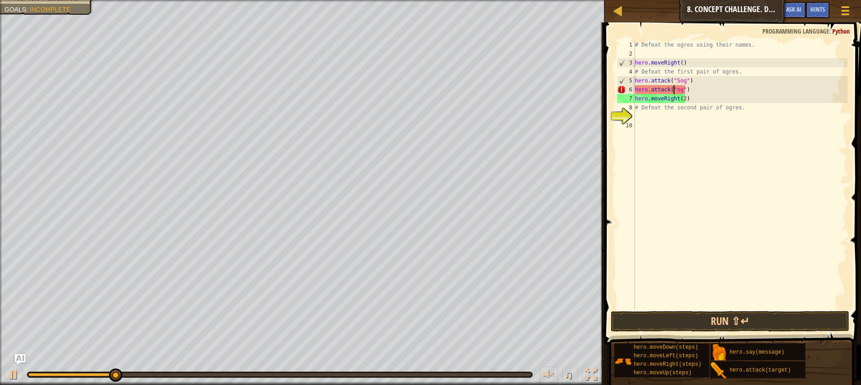
type textarea "hero.attack("Sog")"
click at [678, 187] on div "# Defeat the ogres using their names. hero . moveRight ( ) # Defeat the first p…" at bounding box center [740, 183] width 214 height 287
click at [644, 111] on div "# Defeat the ogres using their names. hero . moveRight ( ) # Defeat the first p…" at bounding box center [740, 183] width 214 height 287
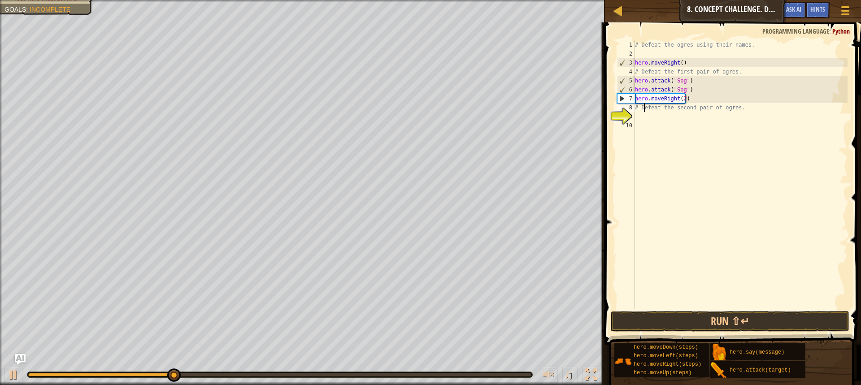
type textarea "# Defeat the second pair of ogres."
click at [642, 121] on div "# Defeat the ogres using their names. hero . moveRight ( ) # Defeat the first p…" at bounding box center [740, 183] width 214 height 287
click at [642, 113] on div "# Defeat the ogres using their names. hero . moveRight ( ) # Defeat the first p…" at bounding box center [740, 183] width 214 height 287
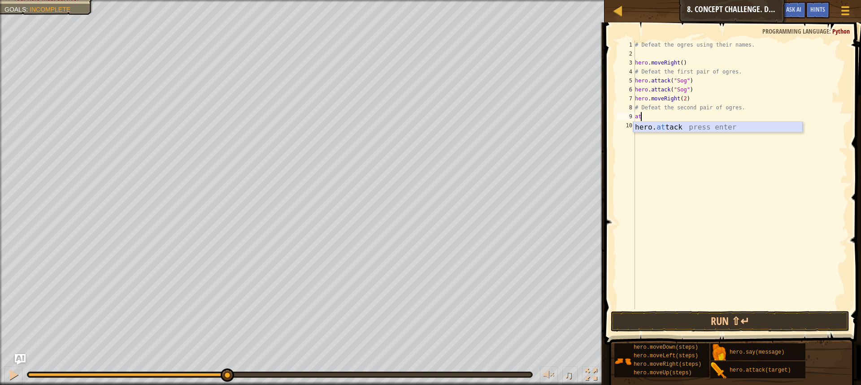
click at [646, 126] on div "hero. at tack press enter" at bounding box center [717, 138] width 169 height 32
type textarea "hero.attack("Gos")"
click at [689, 123] on div "# Defeat the ogres using their names. hero . moveRight ( ) # Defeat the first p…" at bounding box center [740, 183] width 214 height 287
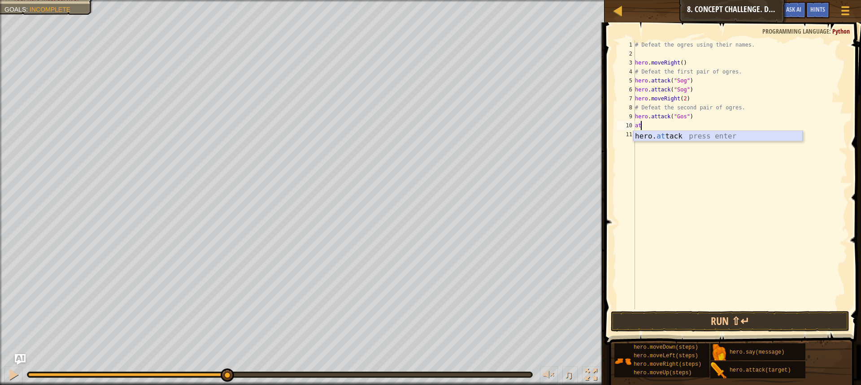
click at [686, 137] on div "hero. at tack press enter" at bounding box center [717, 147] width 169 height 32
type textarea "hero.attack("Gos")"
click at [651, 323] on button "Run ⇧↵" at bounding box center [730, 321] width 239 height 21
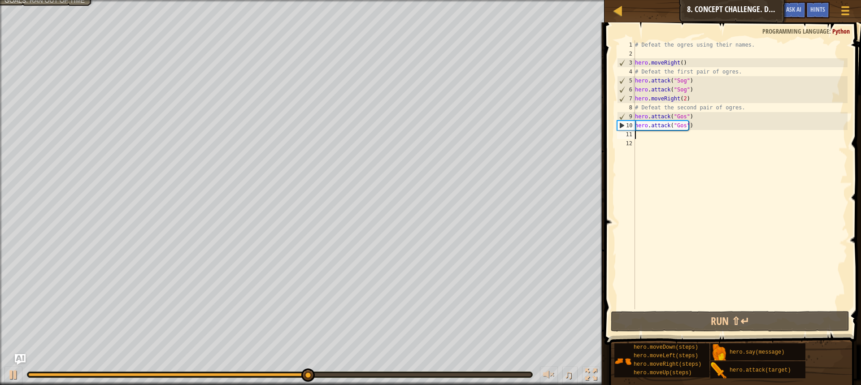
type textarea "do"
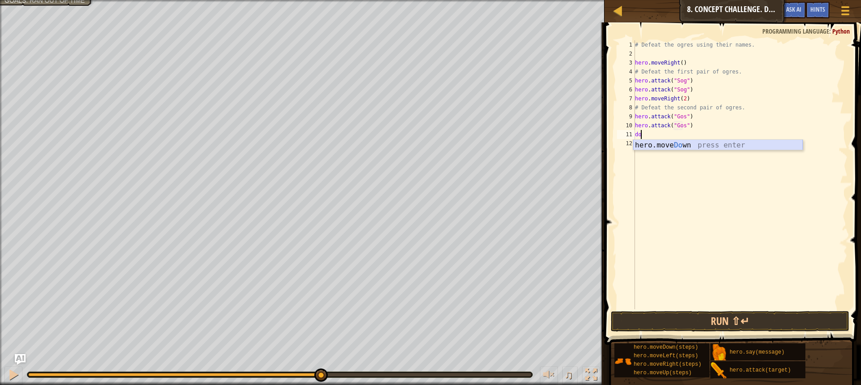
click at [649, 143] on div "hero.move Do wn press enter" at bounding box center [717, 156] width 169 height 32
click at [671, 135] on div "# Defeat the ogres using their names. hero . moveRight ( ) # Defeat the first p…" at bounding box center [740, 183] width 214 height 287
click at [672, 135] on div "# Defeat the ogres using their names. hero . moveRight ( ) # Defeat the first p…" at bounding box center [740, 183] width 214 height 287
drag, startPoint x: 674, startPoint y: 133, endPoint x: 651, endPoint y: 135, distance: 23.4
click at [651, 135] on div "# Defeat the ogres using their names. hero . moveRight ( ) # Defeat the first p…" at bounding box center [740, 183] width 214 height 287
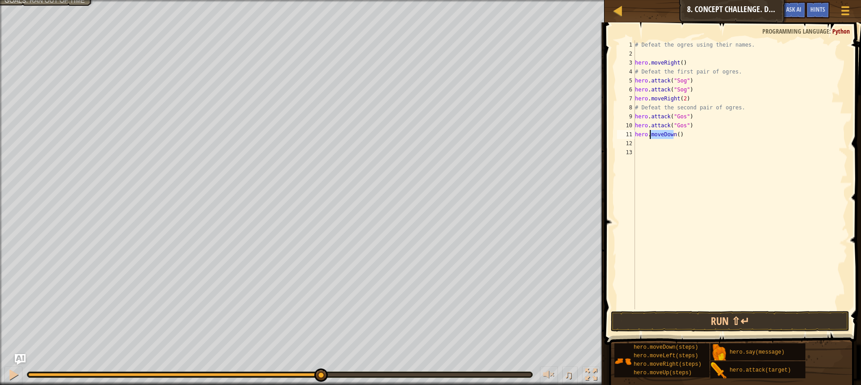
scroll to position [4, 1]
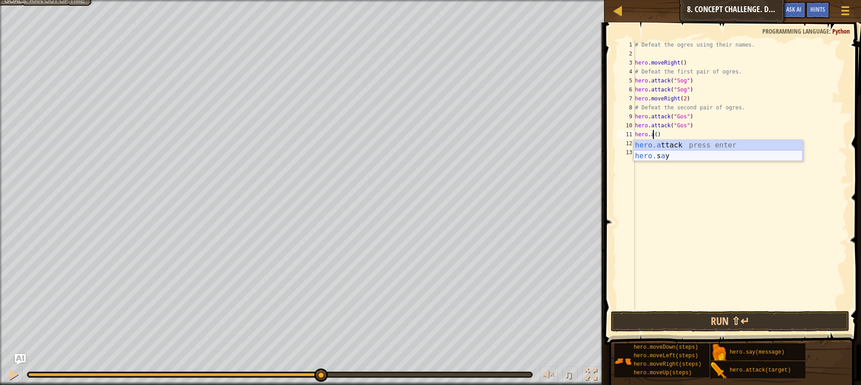
click at [649, 156] on div "hero.a ttack press enter hero. s a y press enter" at bounding box center [717, 161] width 169 height 43
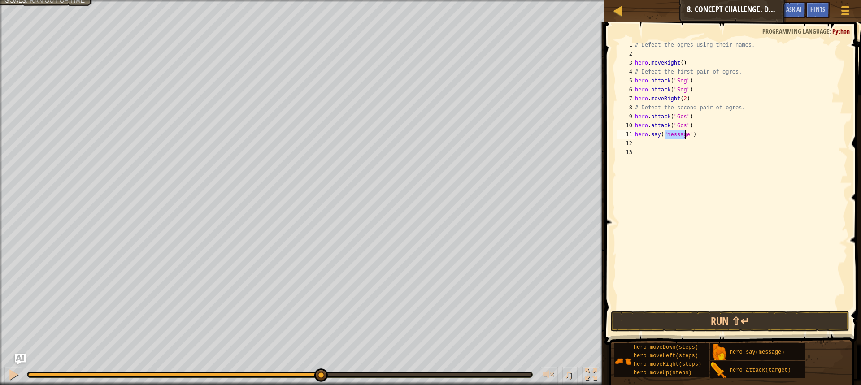
click at [657, 134] on div "# Defeat the ogres using their names. hero . moveRight ( ) # Defeat the first p…" at bounding box center [740, 183] width 214 height 287
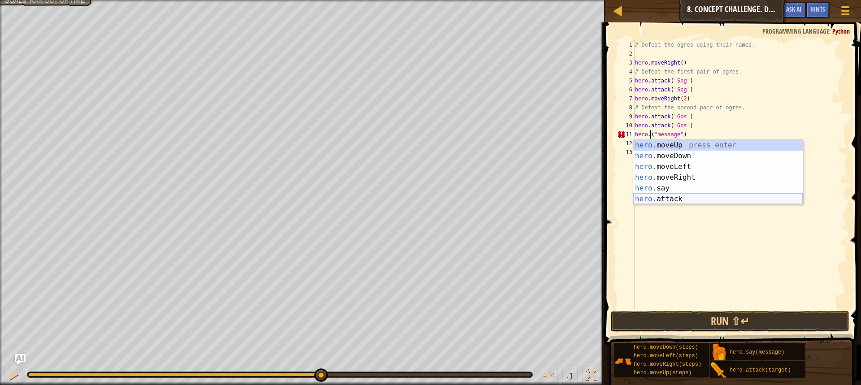
click at [671, 199] on div "hero. moveUp press enter hero. moveDown press enter hero. moveLeft press enter …" at bounding box center [717, 183] width 169 height 86
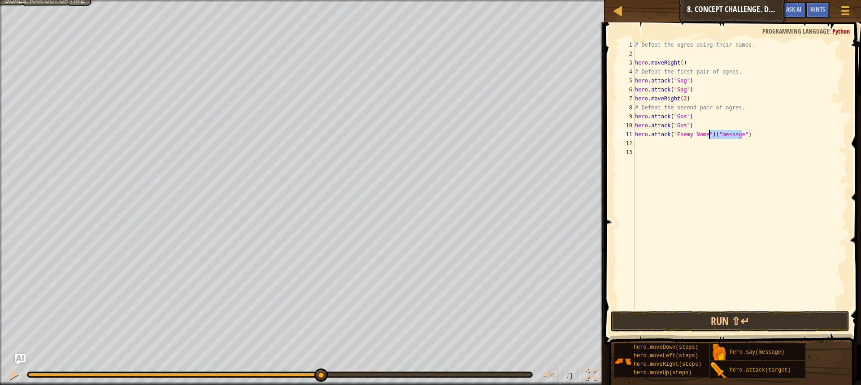
drag, startPoint x: 746, startPoint y: 134, endPoint x: 708, endPoint y: 134, distance: 38.1
click at [708, 134] on div "# Defeat the ogres using their names. hero . moveRight ( ) # Defeat the first p…" at bounding box center [740, 183] width 214 height 287
click at [701, 135] on div "# Defeat the ogres using their names. hero . moveRight ( ) # Defeat the first p…" at bounding box center [740, 183] width 214 height 287
click at [702, 134] on div "# Defeat the ogres using their names. hero . moveRight ( ) # Defeat the first p…" at bounding box center [740, 183] width 214 height 287
type textarea "hero.attack("Kro")"
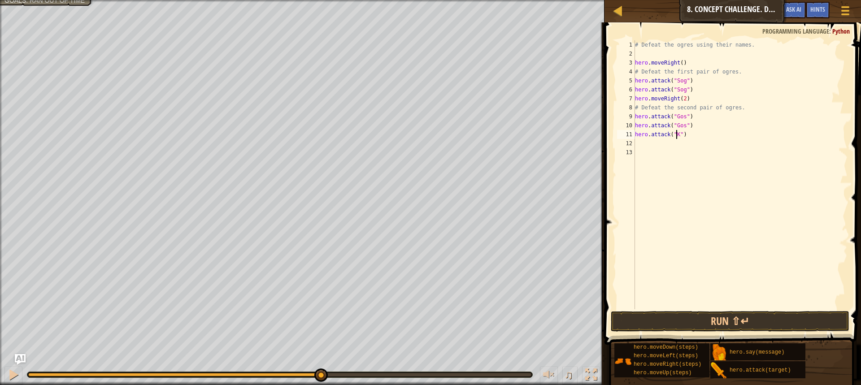
scroll to position [4, 4]
click at [659, 143] on div "# Defeat the ogres using their names. hero . moveRight ( ) # Defeat the first p…" at bounding box center [740, 183] width 214 height 287
type textarea "at"
click at [659, 160] on div "# Defeat the ogres using their names. hero . moveRight ( ) # Defeat the first p…" at bounding box center [740, 183] width 214 height 287
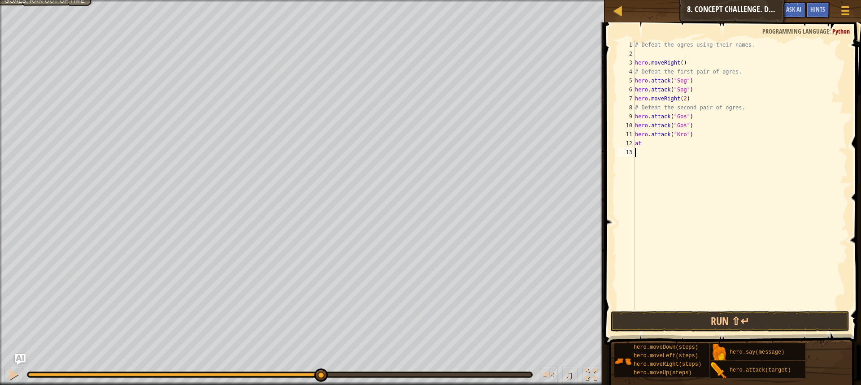
click at [657, 141] on div "# Defeat the ogres using their names. hero . moveRight ( ) # Defeat the first p…" at bounding box center [740, 183] width 214 height 287
click at [654, 149] on div "hero. att ack press enter" at bounding box center [717, 165] width 169 height 32
type textarea "hero.attack("Kro")"
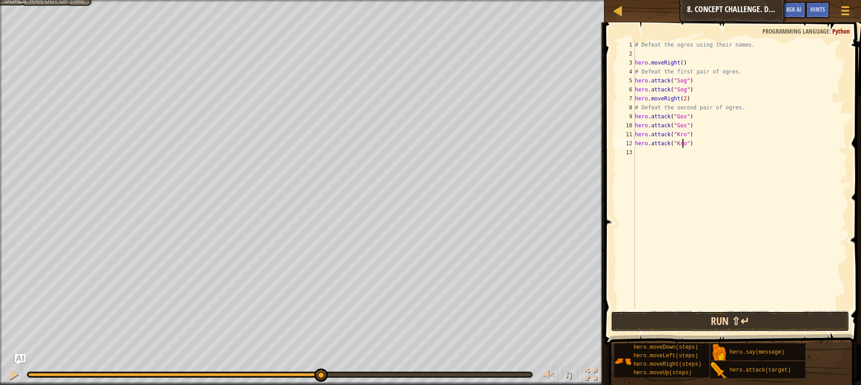
click at [736, 317] on button "Run ⇧↵" at bounding box center [730, 321] width 239 height 21
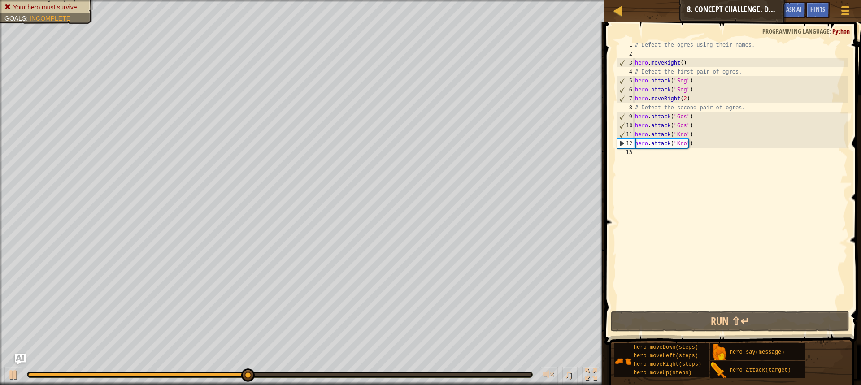
click at [636, 159] on div "# Defeat the ogres using their names. hero . moveRight ( ) # Defeat the first p…" at bounding box center [740, 183] width 214 height 287
click at [645, 153] on div "# Defeat the ogres using their names. hero . moveRight ( ) # Defeat the first p…" at bounding box center [740, 183] width 214 height 287
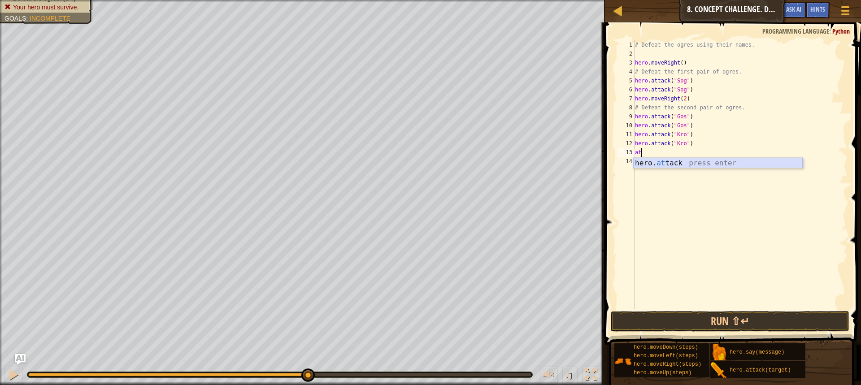
click at [642, 160] on div "hero. at tack press enter" at bounding box center [717, 174] width 169 height 32
type textarea "hero.attack("Ergo")"
click at [682, 158] on div "# Defeat the ogres using their names. hero . moveRight ( ) # Defeat the first p…" at bounding box center [740, 183] width 214 height 287
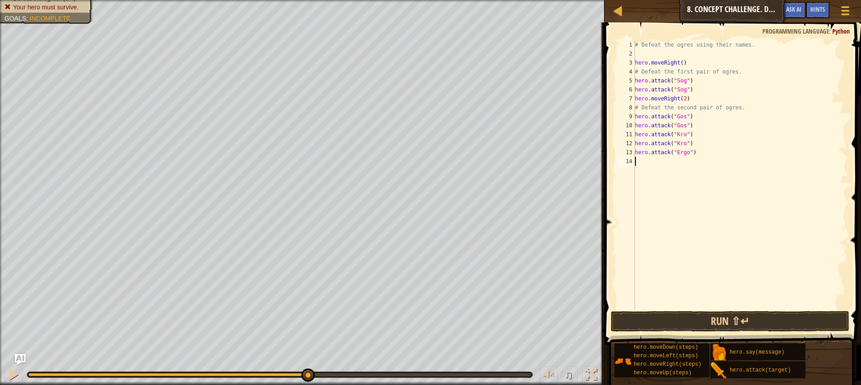
scroll to position [4, 0]
click at [671, 176] on div "hero. at tack press enter" at bounding box center [717, 183] width 169 height 32
type textarea "hero.attack("Ergo")"
click at [744, 315] on button "Run ⇧↵" at bounding box center [730, 321] width 239 height 21
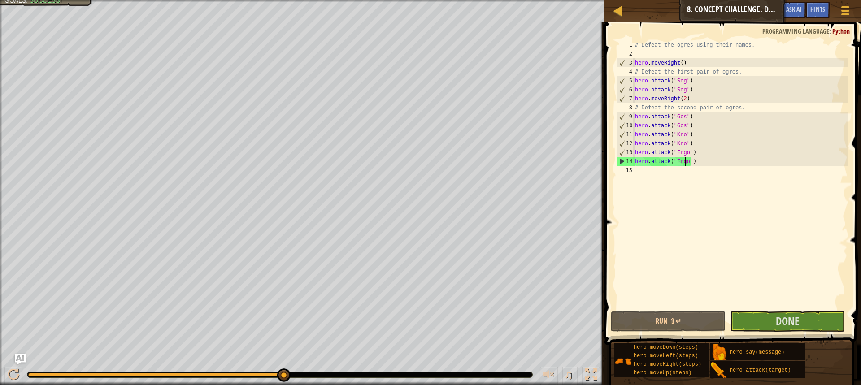
click at [645, 174] on div "# Defeat the ogres using their names. hero . moveRight ( ) # Defeat the first p…" at bounding box center [740, 183] width 214 height 287
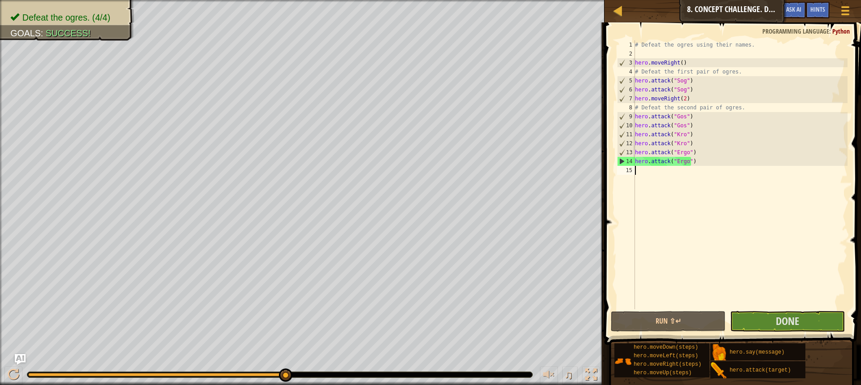
scroll to position [4, 0]
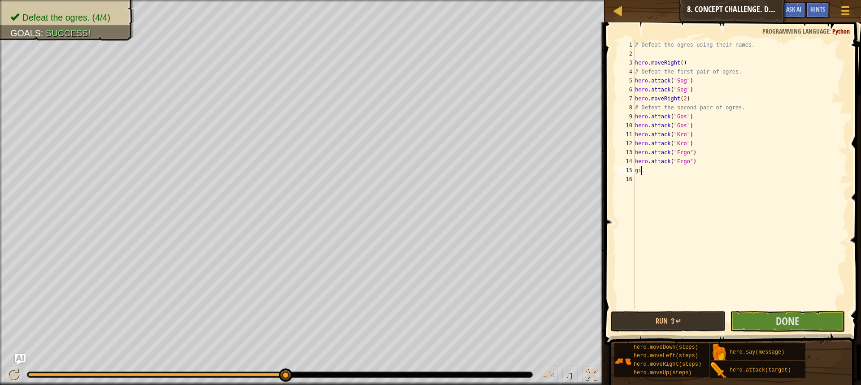
type textarea "g"
type textarea "dow"
click at [667, 177] on div "hero.move Dow n press enter" at bounding box center [717, 192] width 169 height 32
type textarea "up"
click at [658, 188] on div "hero.move Up press enter" at bounding box center [717, 201] width 169 height 32
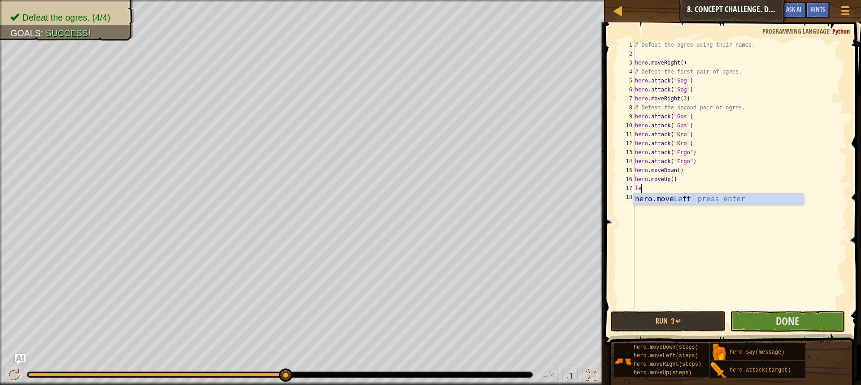
type textarea "left"
click at [661, 199] on div "hero.move Left press enter" at bounding box center [717, 210] width 169 height 32
click at [676, 187] on div "# Defeat the ogres using their names. hero . moveRight ( ) # Defeat the first p…" at bounding box center [740, 183] width 214 height 287
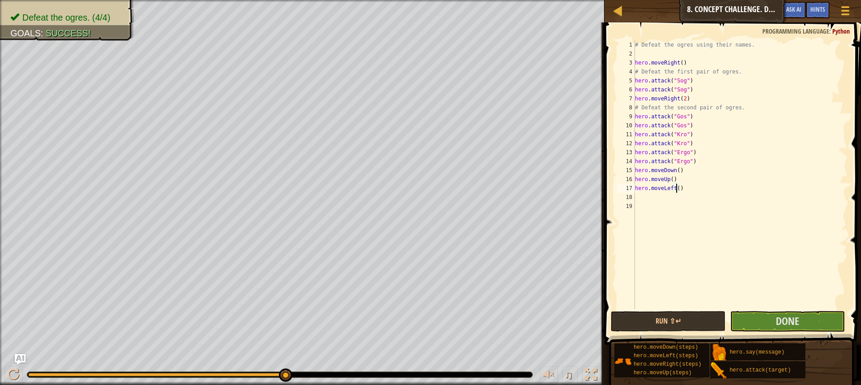
type textarea "hero.moveLeft(2)"
click at [650, 193] on div "# Defeat the ogres using their names. hero . moveRight ( ) # Defeat the first p…" at bounding box center [740, 183] width 214 height 287
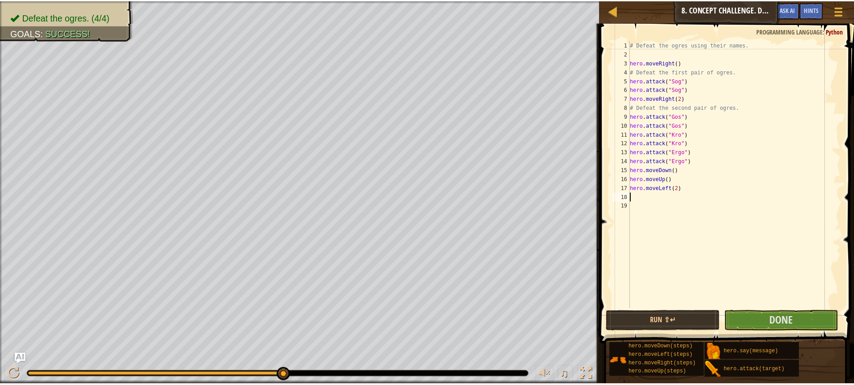
scroll to position [4, 0]
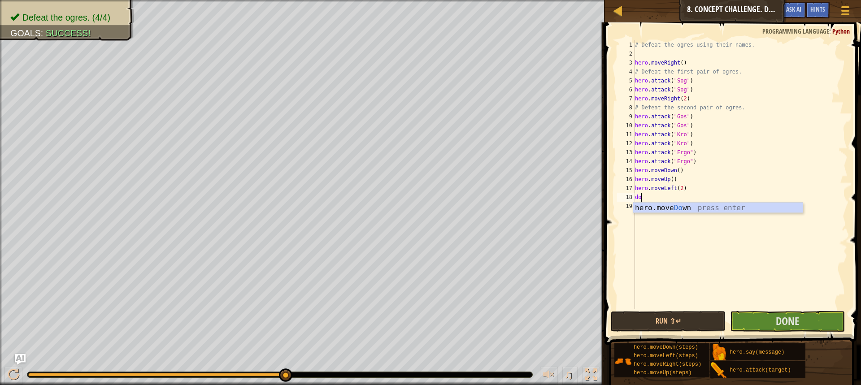
type textarea "dow"
drag, startPoint x: 658, startPoint y: 204, endPoint x: 671, endPoint y: 213, distance: 16.2
click at [659, 205] on div "hero.move Dow n press enter" at bounding box center [717, 219] width 169 height 32
click at [806, 325] on button "Done" at bounding box center [787, 321] width 115 height 21
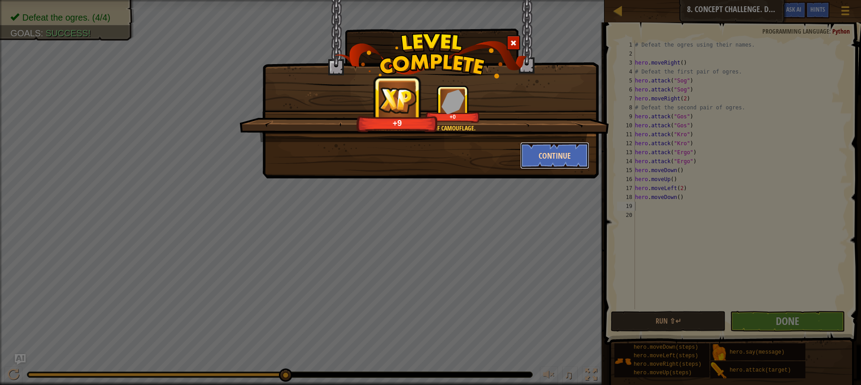
click at [531, 147] on button "Continue" at bounding box center [554, 155] width 69 height 27
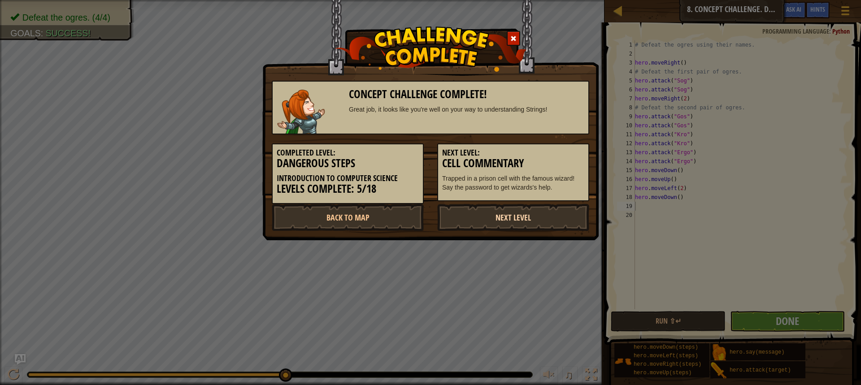
click at [473, 230] on link "Next Level" at bounding box center [513, 217] width 152 height 27
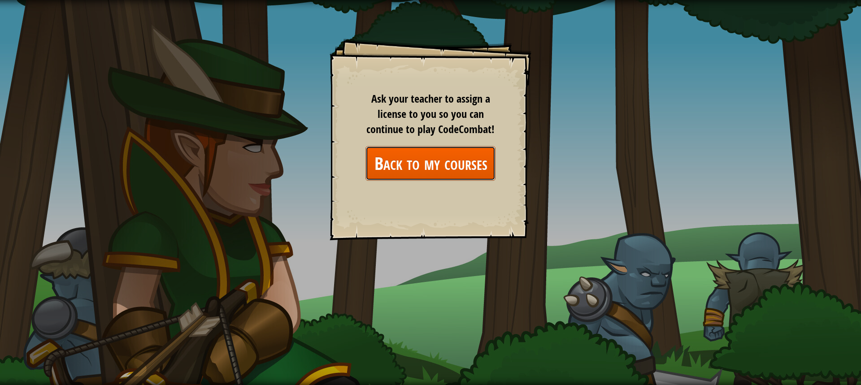
click at [400, 172] on link "Back to my courses" at bounding box center [430, 163] width 130 height 35
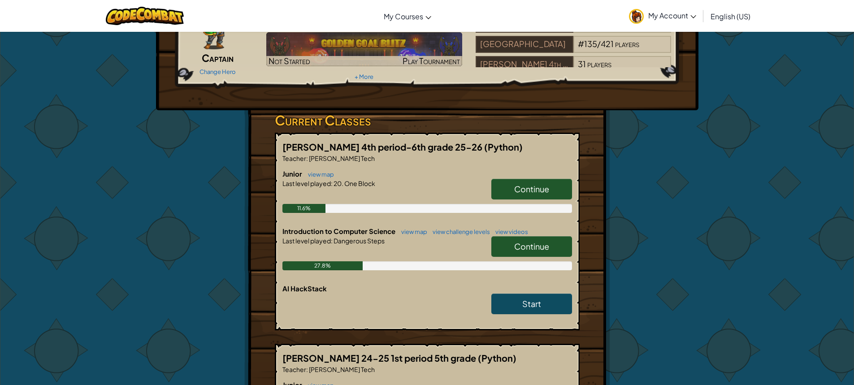
scroll to position [134, 0]
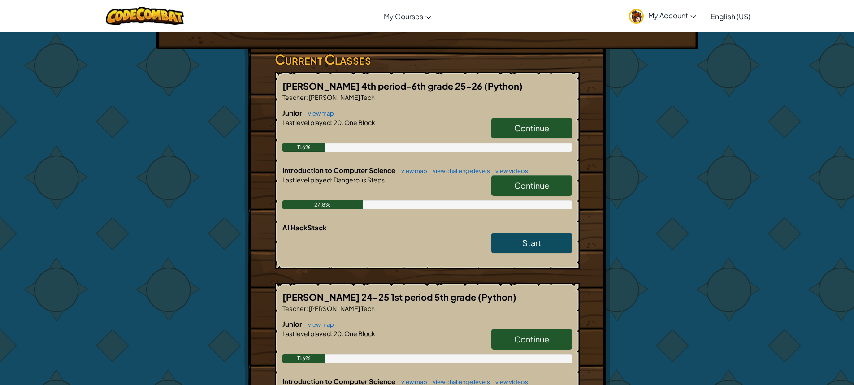
click at [526, 231] on h6 "AI HackStack" at bounding box center [427, 228] width 290 height 10
click at [525, 239] on span "Start" at bounding box center [531, 243] width 19 height 10
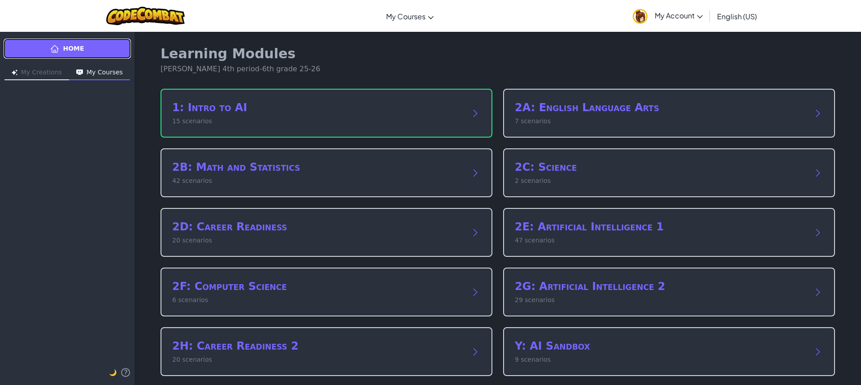
click at [78, 41] on link "Home" at bounding box center [67, 49] width 127 height 20
